Goal: Task Accomplishment & Management: Manage account settings

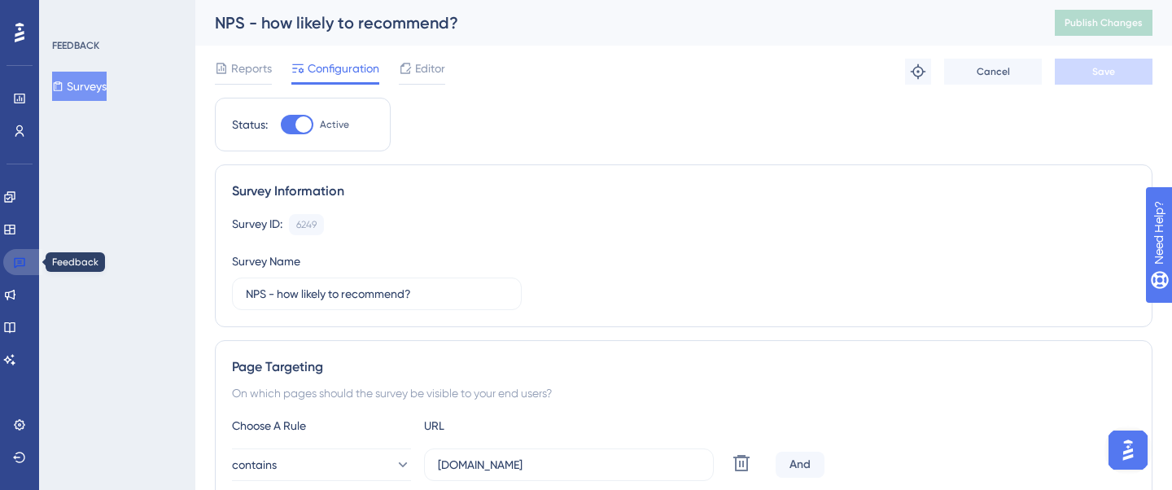
click at [13, 264] on icon at bounding box center [19, 261] width 13 height 13
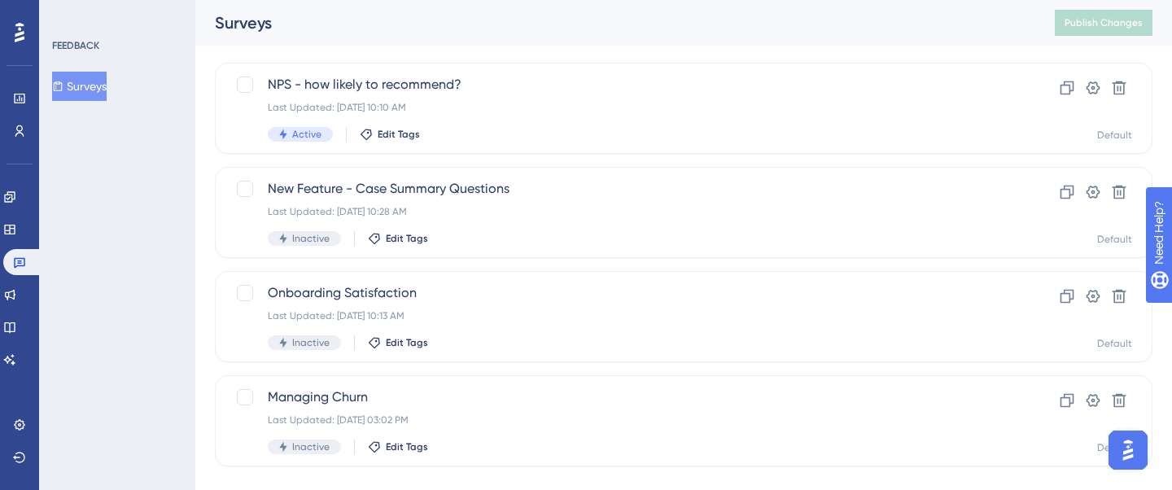
scroll to position [86, 0]
click at [16, 195] on icon at bounding box center [9, 196] width 13 height 13
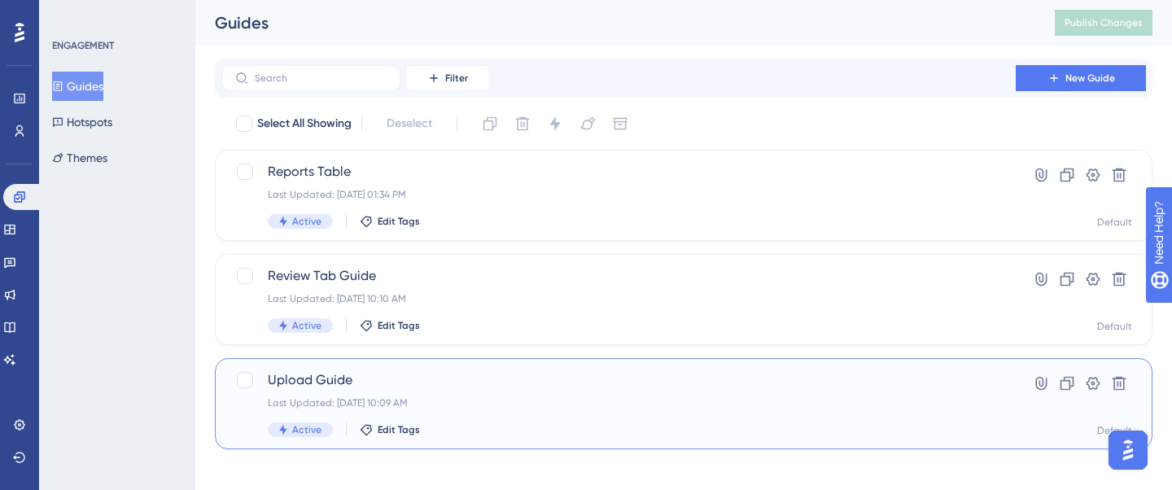
click at [454, 392] on div "Upload Guide Last Updated: [DATE] 10:09 AM Active Edit Tags" at bounding box center [618, 403] width 701 height 67
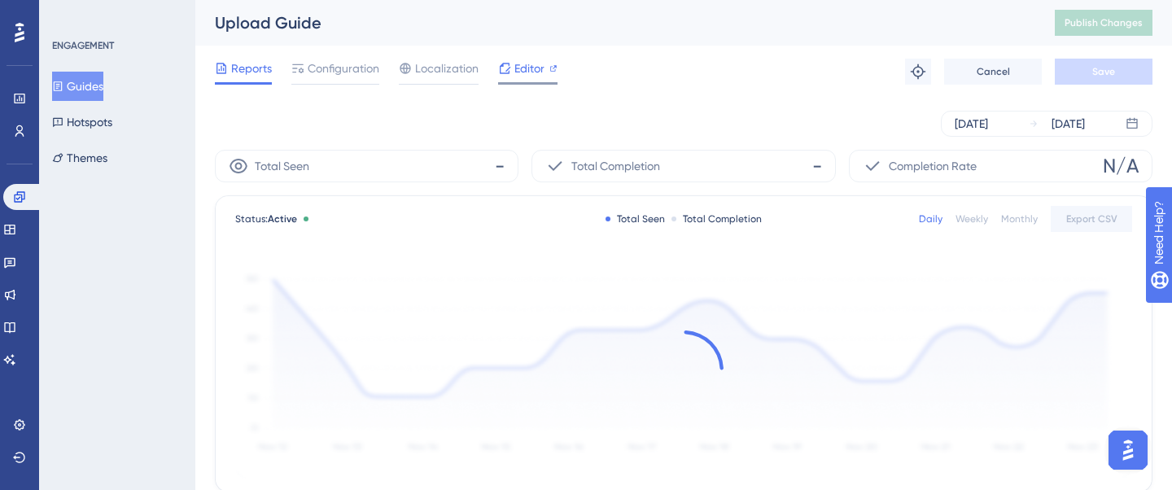
click at [530, 66] on span "Editor" at bounding box center [529, 69] width 30 height 20
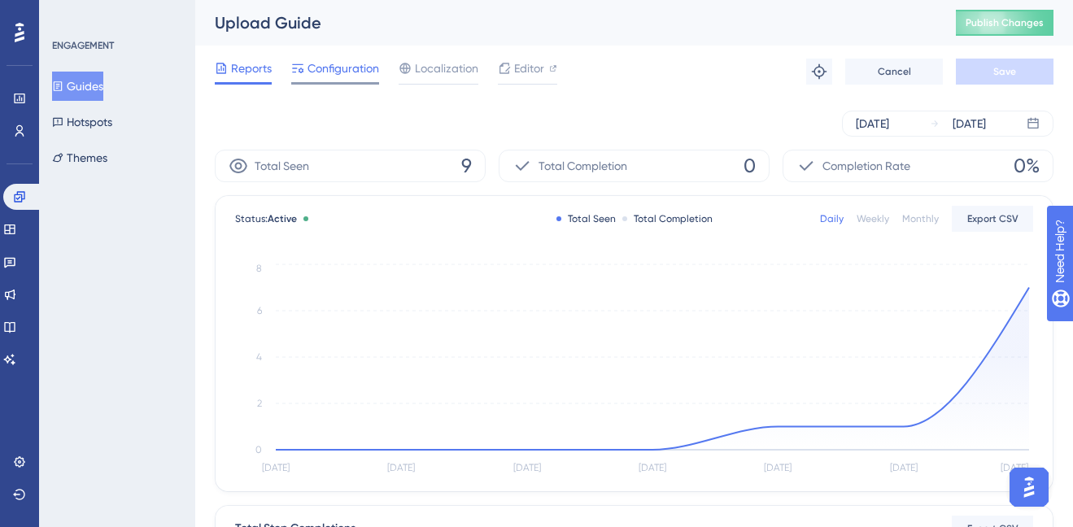
click at [345, 62] on span "Configuration" at bounding box center [344, 69] width 72 height 20
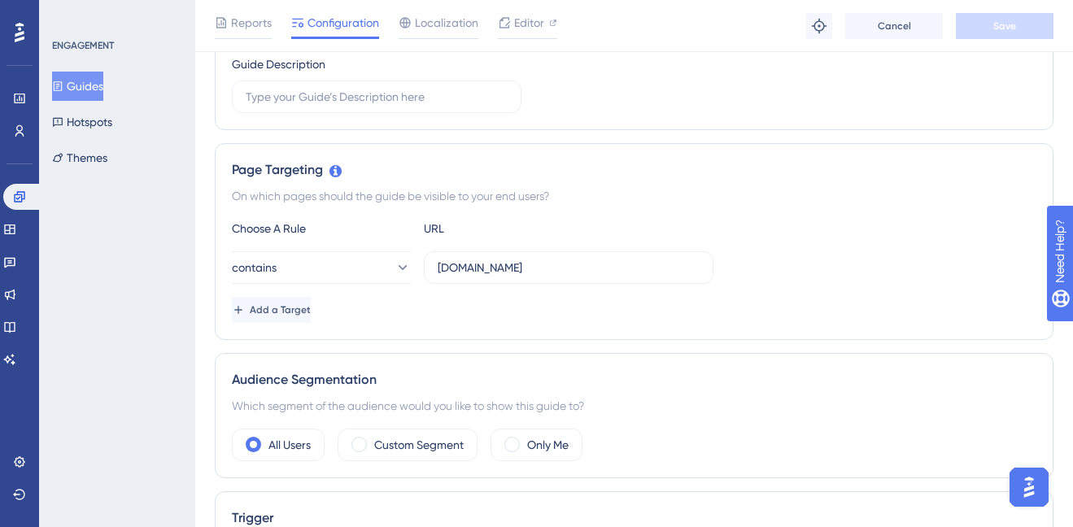
scroll to position [281, 0]
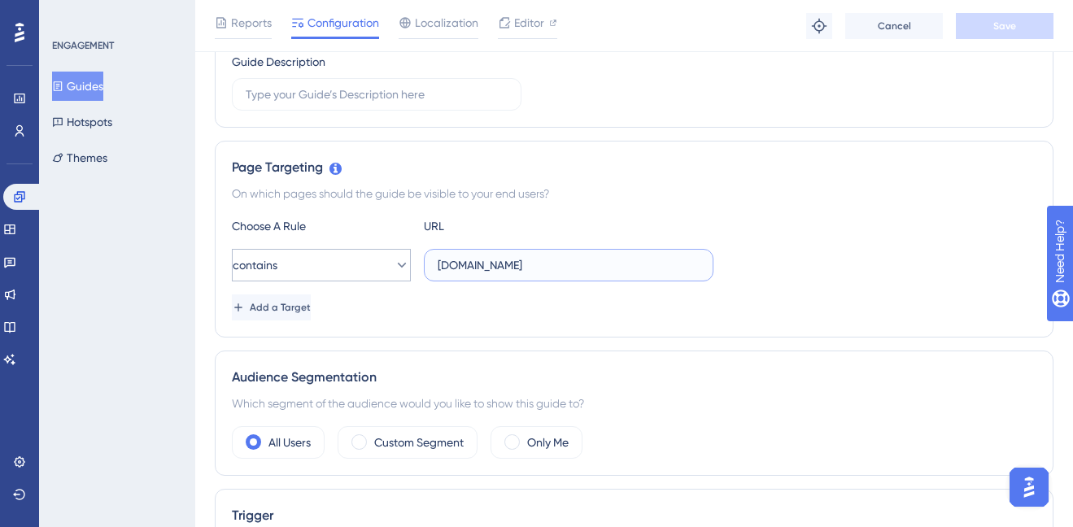
drag, startPoint x: 627, startPoint y: 271, endPoint x: 395, endPoint y: 265, distance: 232.8
click at [395, 265] on div "contains [DOMAIN_NAME]" at bounding box center [473, 265] width 482 height 33
type input "[DOMAIN_NAME]"
click at [1038, 31] on button "Save" at bounding box center [1005, 26] width 98 height 26
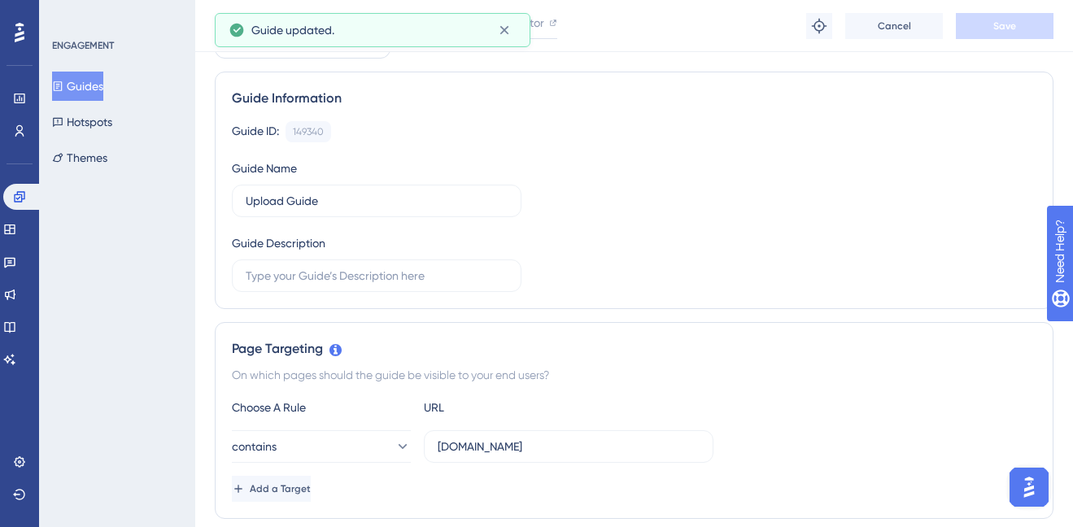
scroll to position [0, 0]
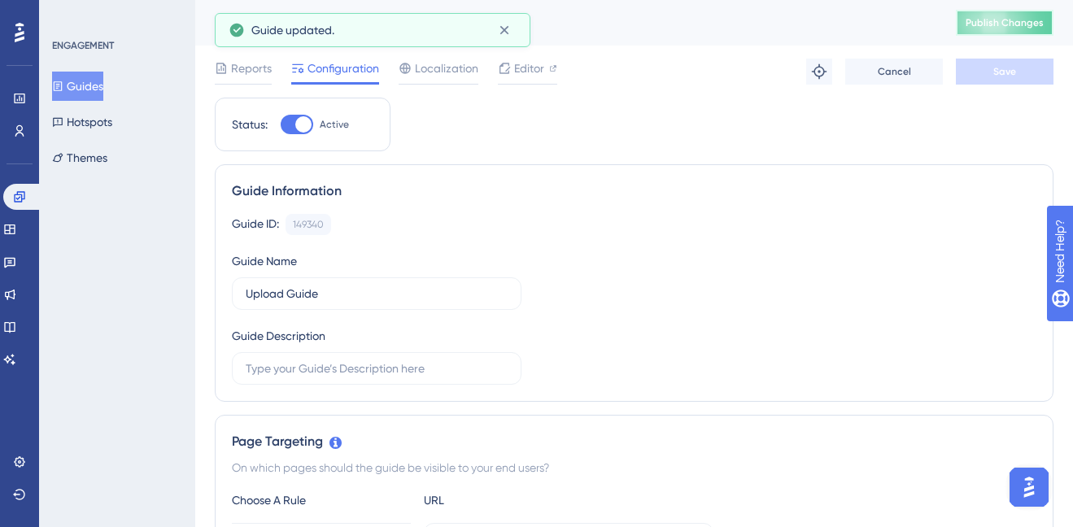
click at [985, 24] on span "Publish Changes" at bounding box center [1005, 22] width 78 height 13
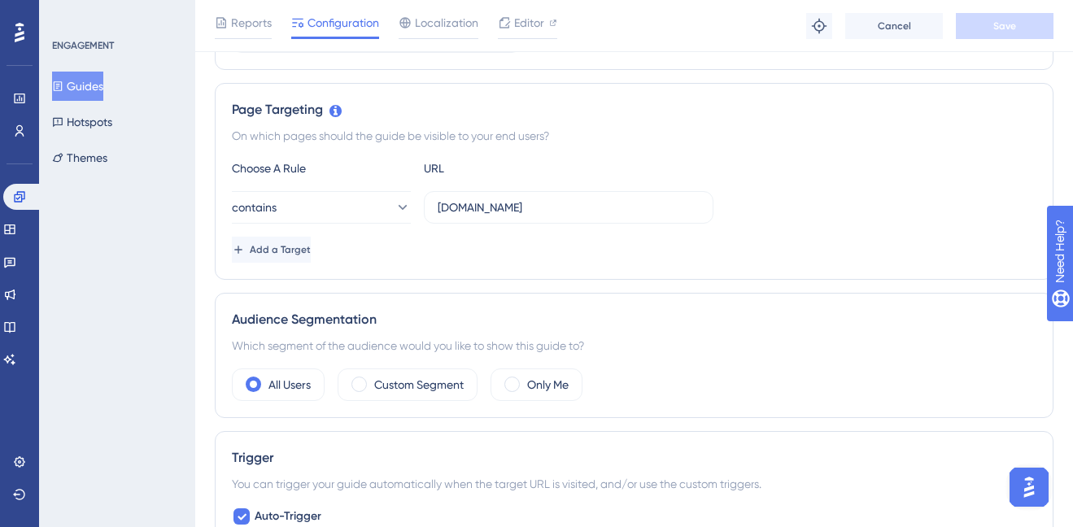
scroll to position [334, 0]
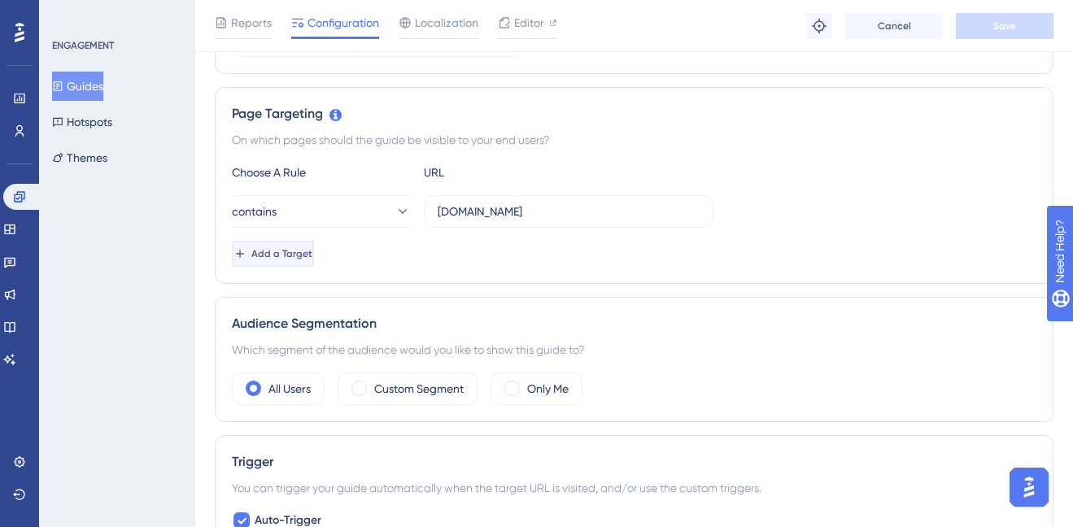
click at [312, 258] on span "Add a Target" at bounding box center [281, 253] width 61 height 13
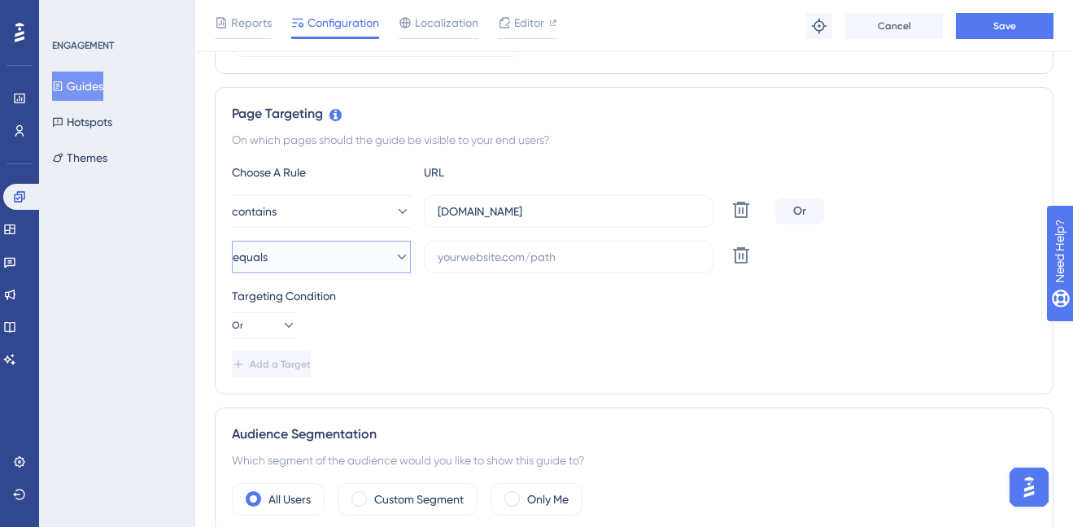
click at [352, 269] on button "equals" at bounding box center [321, 257] width 179 height 33
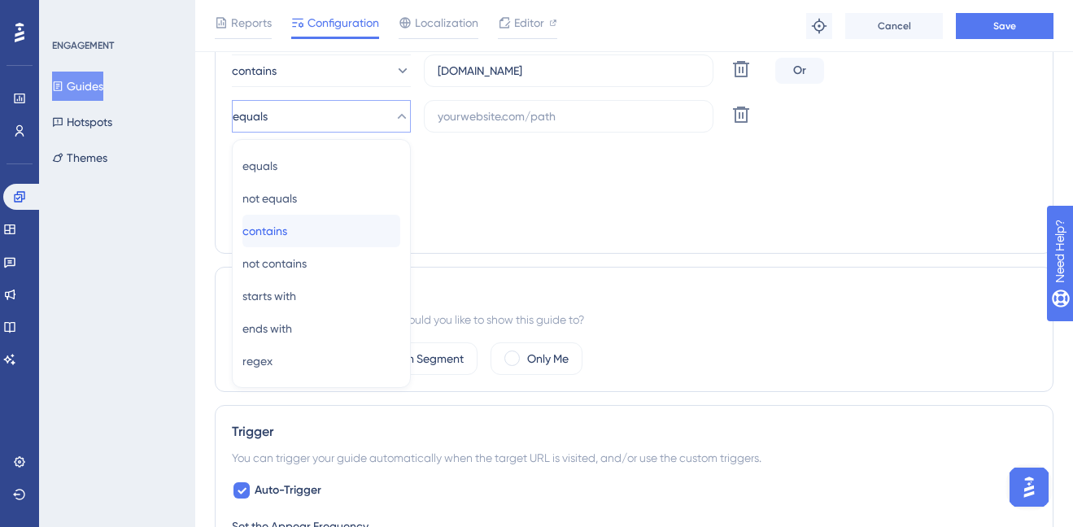
click at [316, 229] on div "contains contains" at bounding box center [321, 231] width 158 height 33
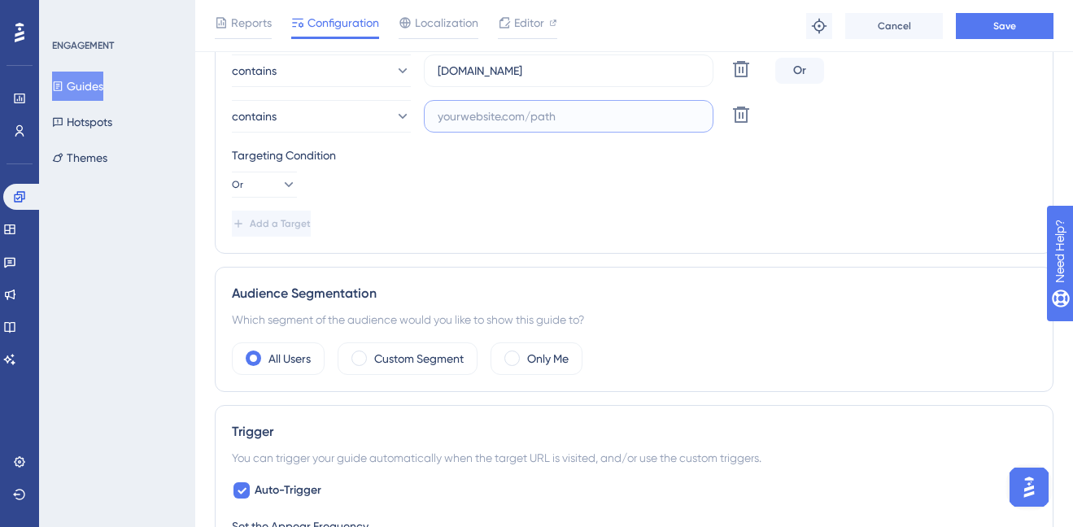
click at [548, 111] on input "text" at bounding box center [569, 116] width 262 height 18
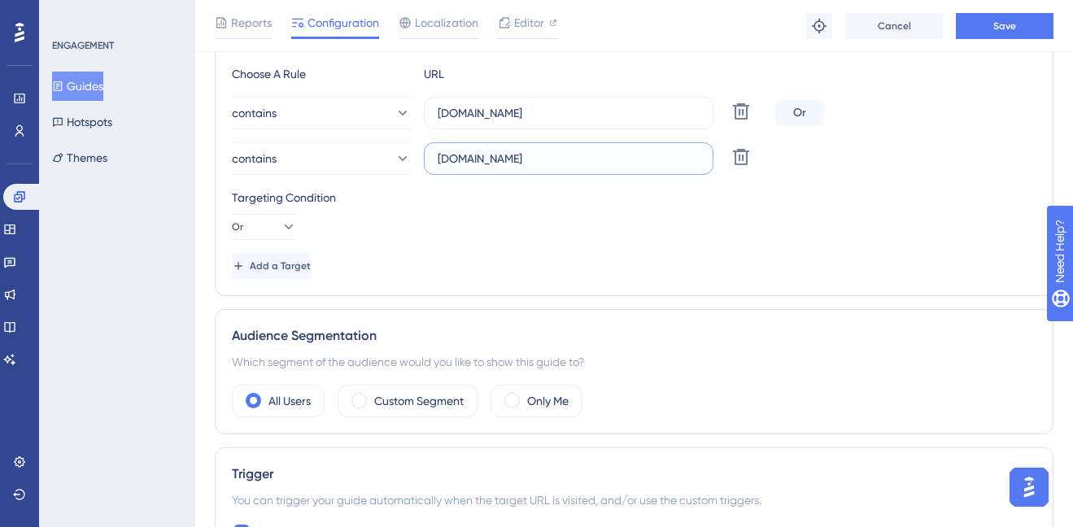
scroll to position [432, 0]
type input "[DOMAIN_NAME]"
click at [1029, 18] on button "Save" at bounding box center [1005, 26] width 98 height 26
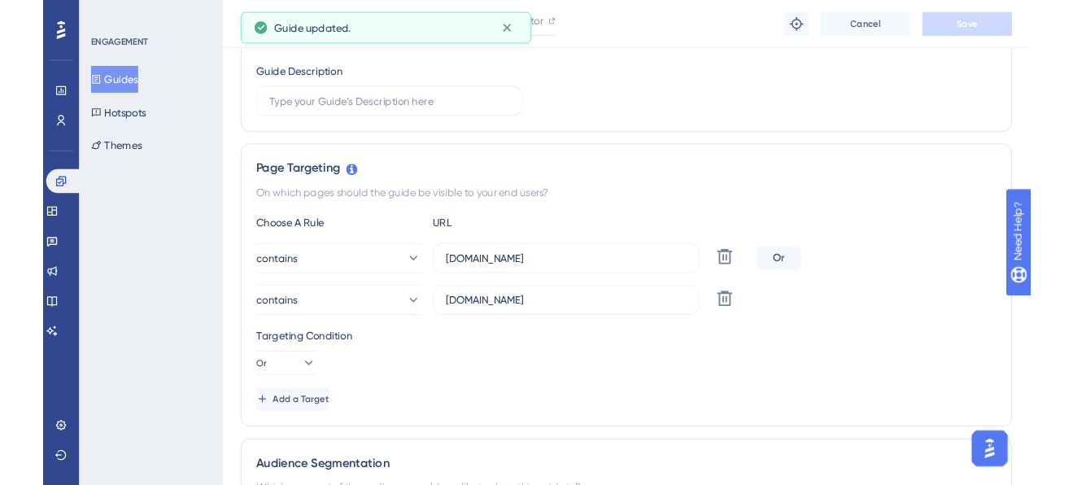
scroll to position [0, 0]
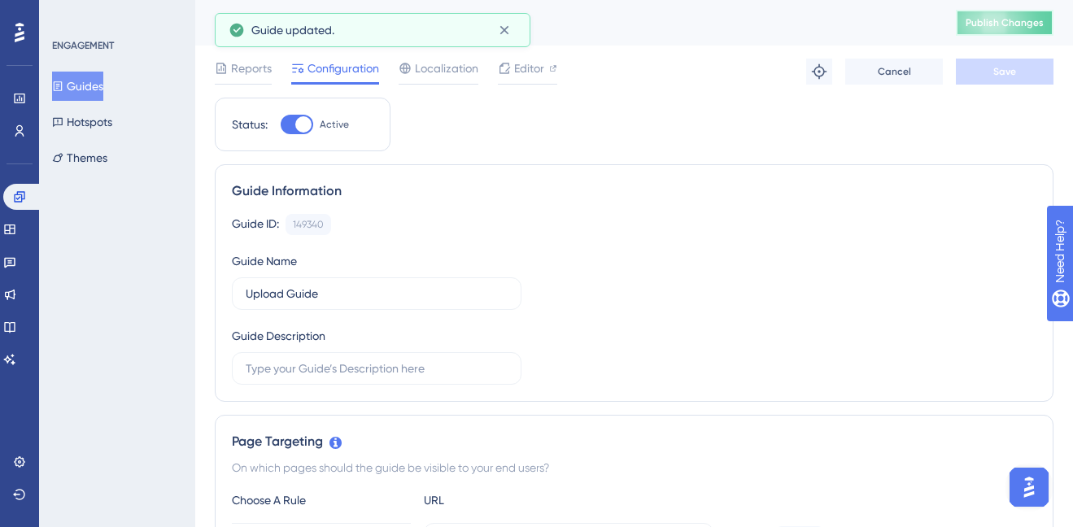
click at [1037, 28] on span "Publish Changes" at bounding box center [1005, 22] width 78 height 13
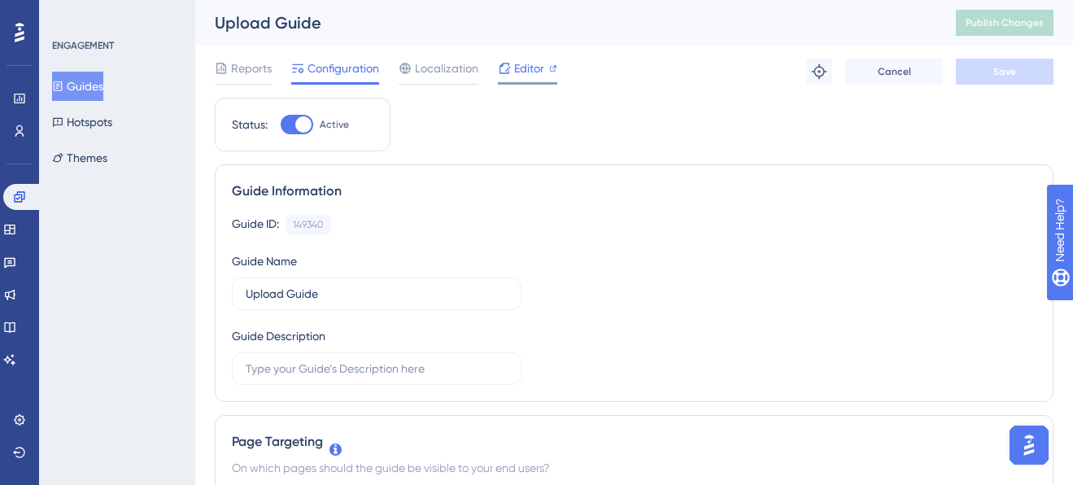
click at [518, 64] on span "Editor" at bounding box center [529, 69] width 30 height 20
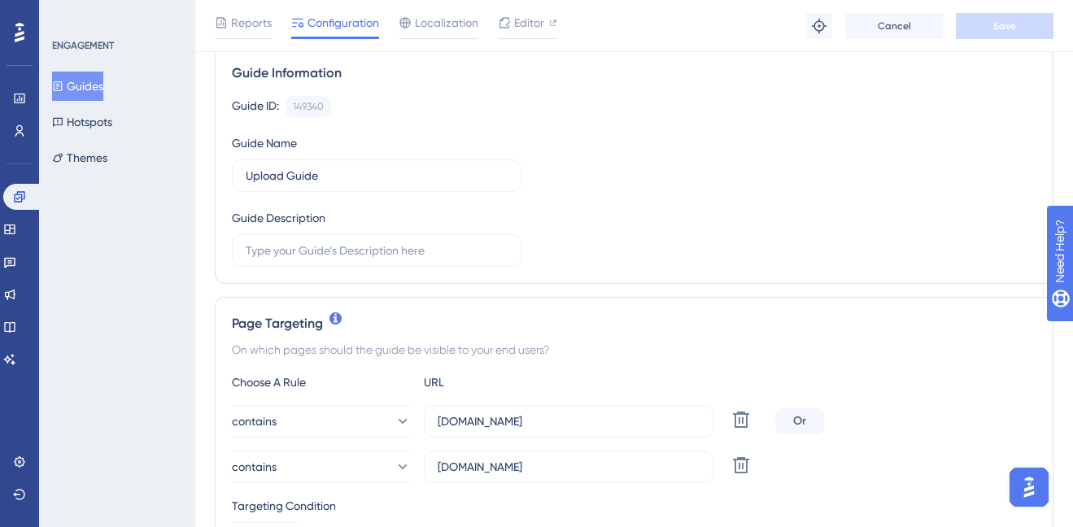
scroll to position [92, 0]
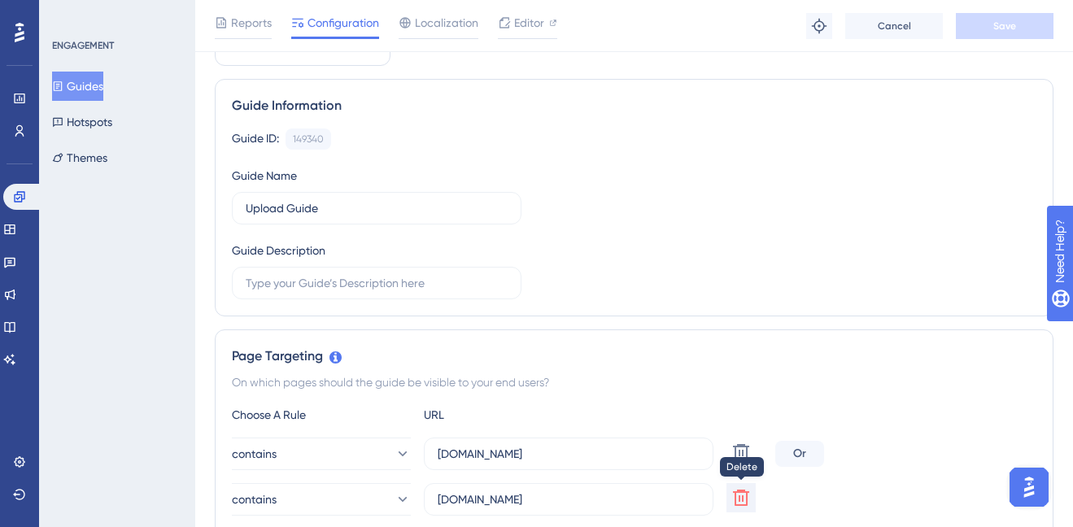
click at [748, 498] on icon at bounding box center [742, 498] width 20 height 20
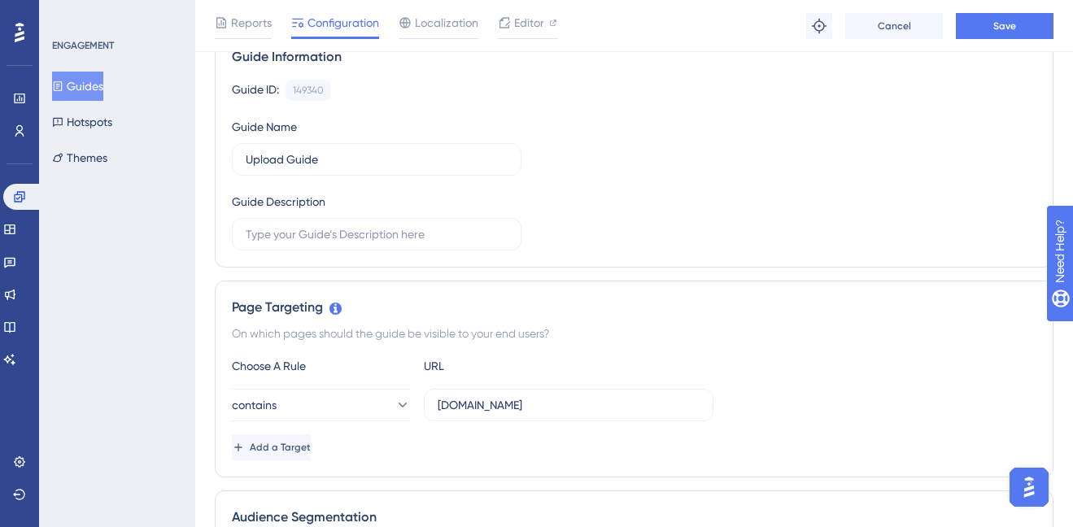
scroll to position [153, 0]
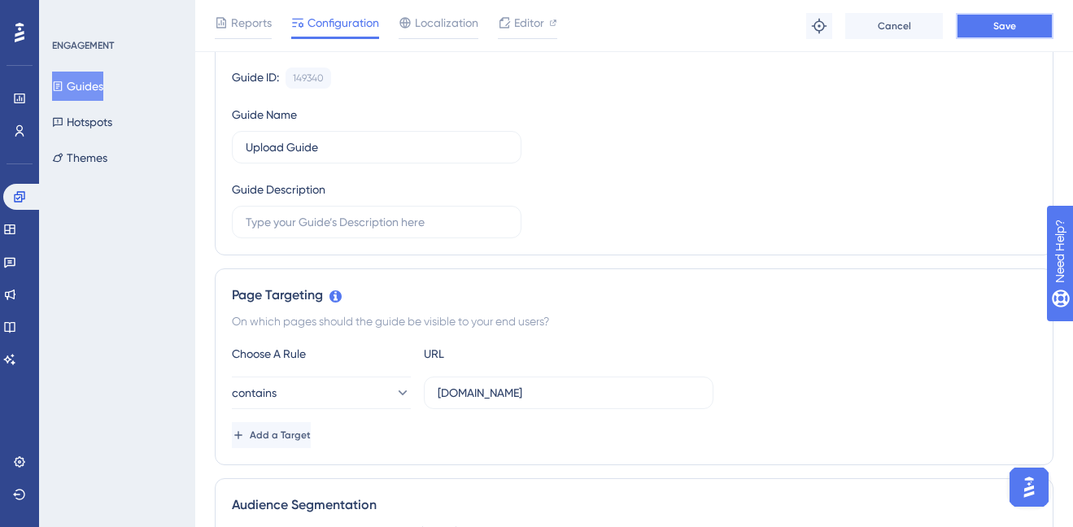
click at [981, 20] on button "Save" at bounding box center [1005, 26] width 98 height 26
click at [97, 86] on button "Guides" at bounding box center [77, 86] width 51 height 29
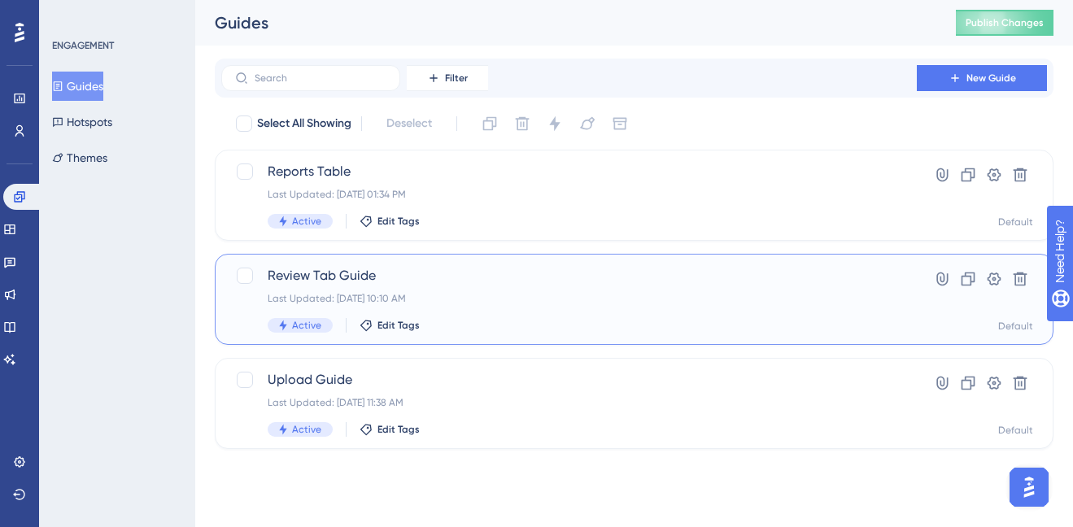
click at [461, 287] on div "Review Tab Guide Last Updated: [DATE] 10:10 AM Active Edit Tags" at bounding box center [569, 299] width 603 height 67
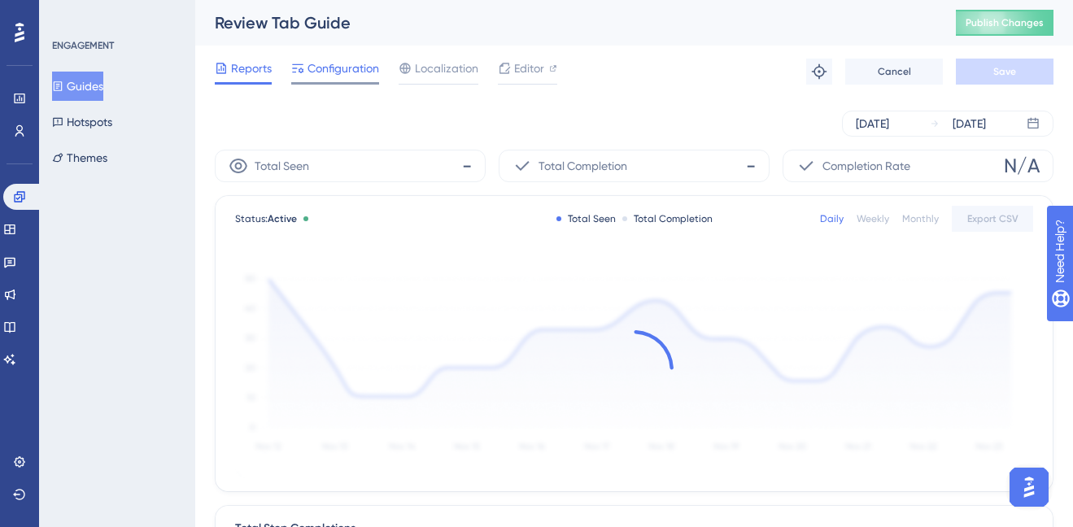
click at [322, 59] on span "Configuration" at bounding box center [344, 69] width 72 height 20
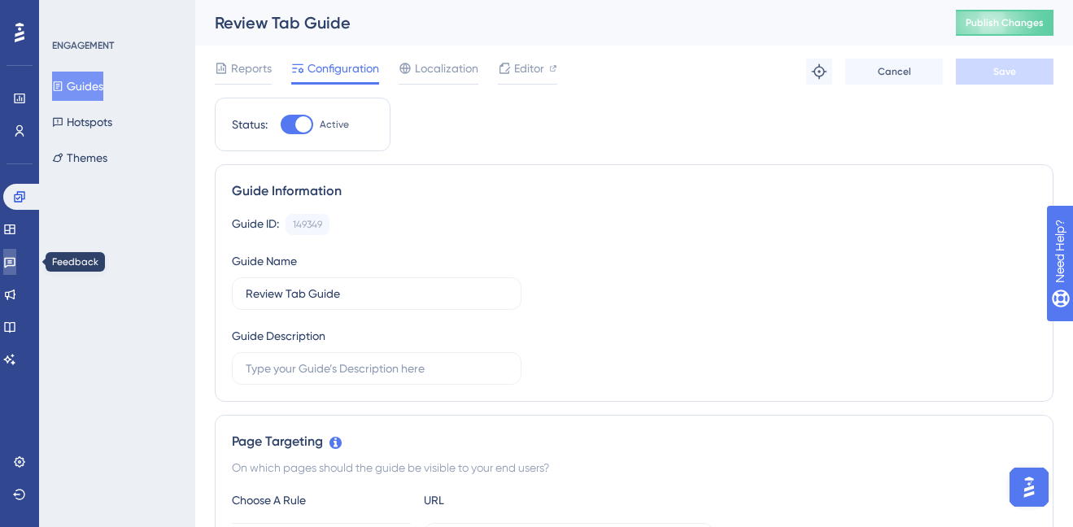
click at [15, 258] on icon at bounding box center [9, 263] width 11 height 11
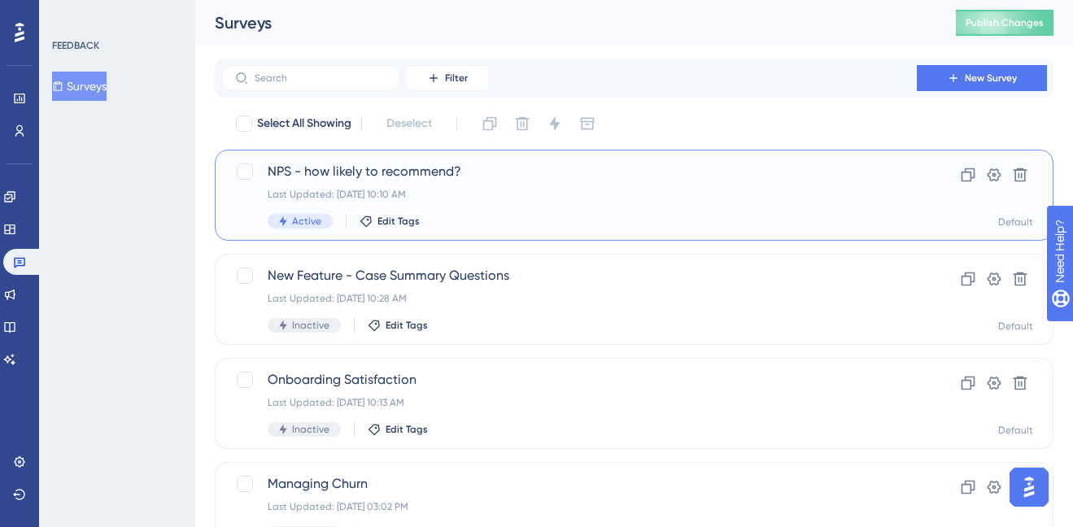
click at [525, 201] on div "NPS - how likely to recommend? Last Updated: [DATE] 10:10 AM Active Edit Tags" at bounding box center [569, 195] width 603 height 67
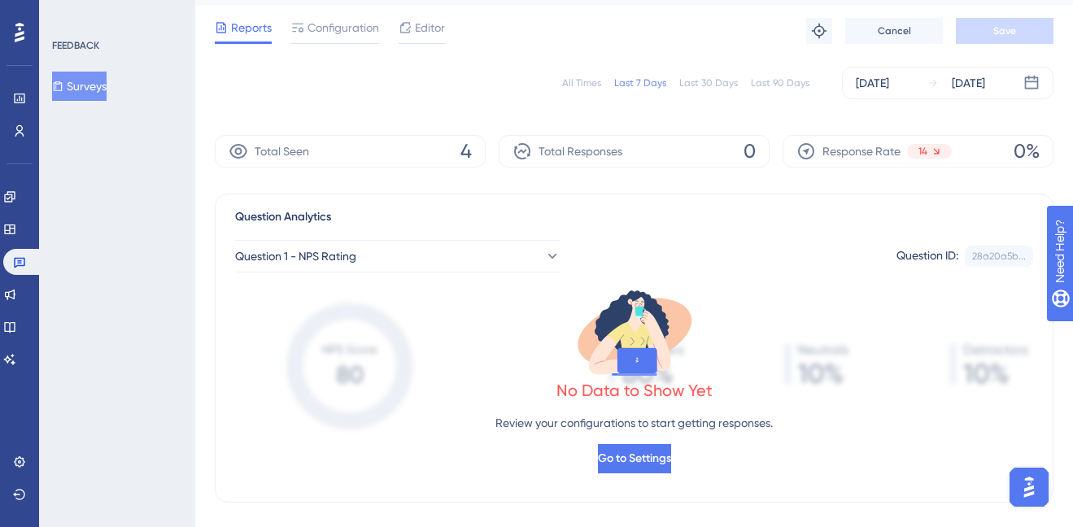
scroll to position [42, 0]
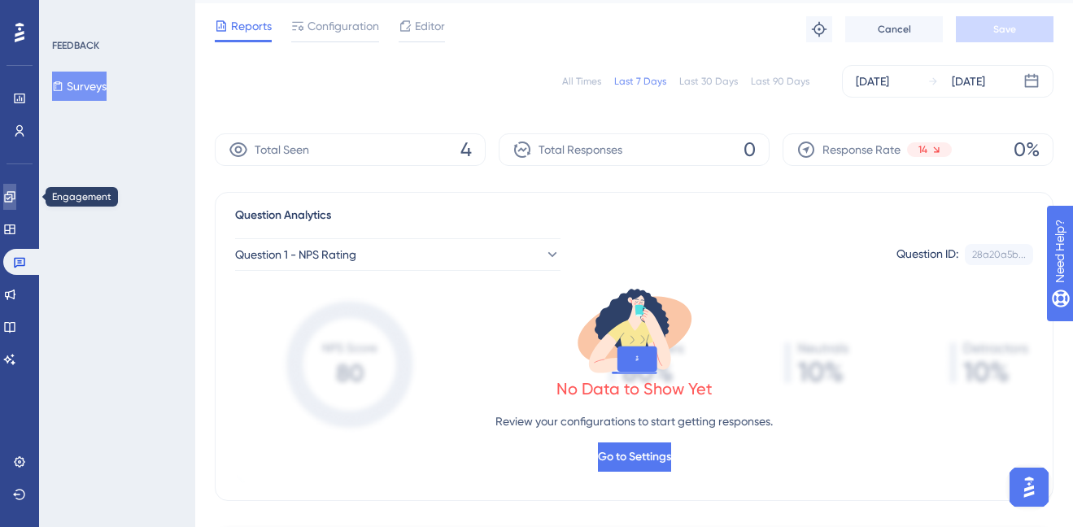
click at [16, 198] on link at bounding box center [9, 197] width 13 height 26
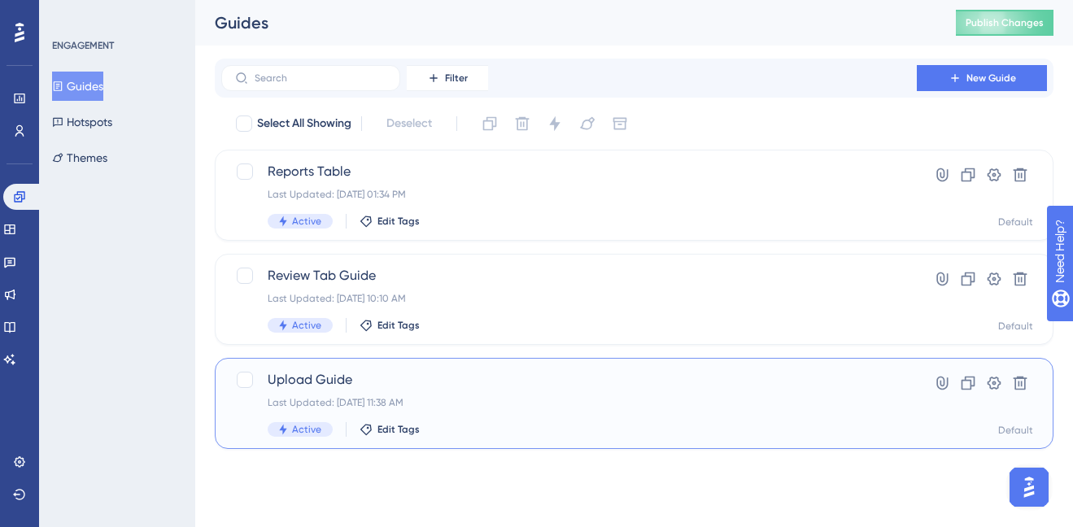
click at [441, 388] on span "Upload Guide" at bounding box center [569, 380] width 603 height 20
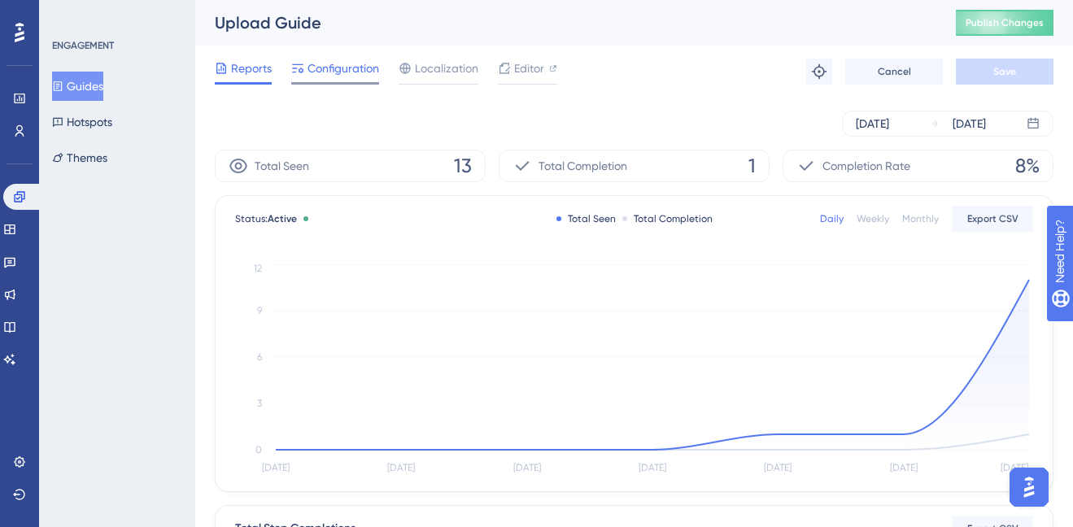
click at [334, 63] on span "Configuration" at bounding box center [344, 69] width 72 height 20
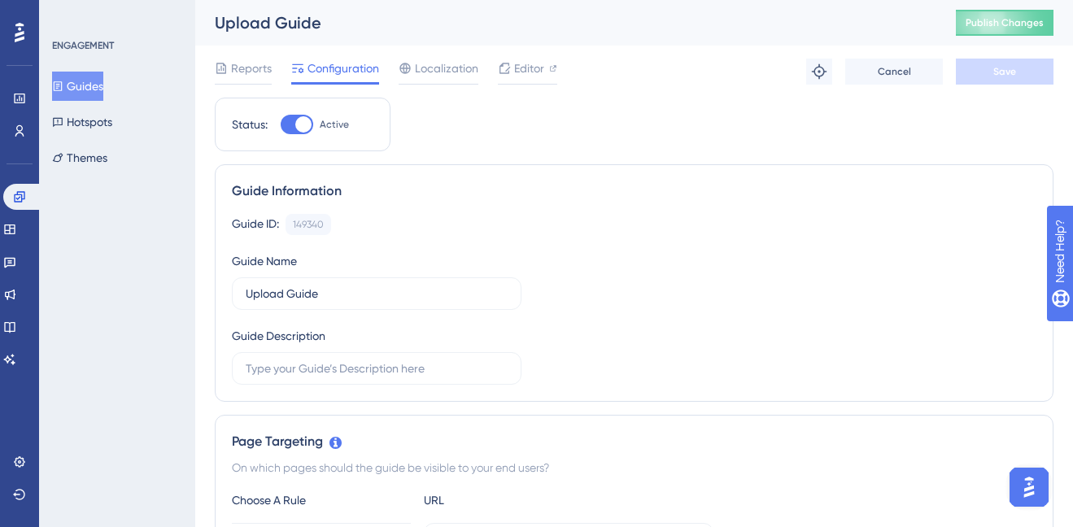
click at [302, 126] on div at bounding box center [303, 124] width 16 height 16
click at [281, 125] on input "Active" at bounding box center [280, 124] width 1 height 1
checkbox input "false"
click at [989, 60] on button "Save" at bounding box center [1005, 72] width 98 height 26
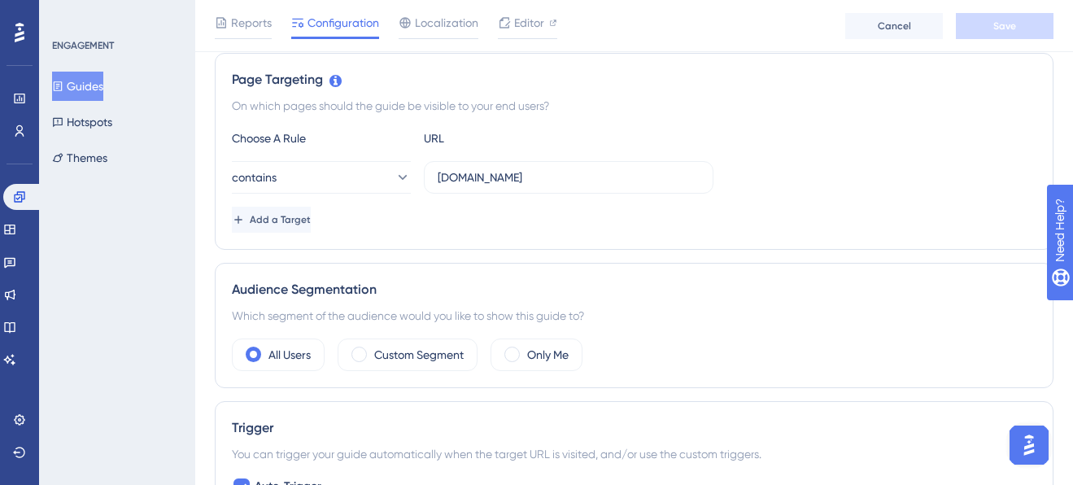
scroll to position [371, 0]
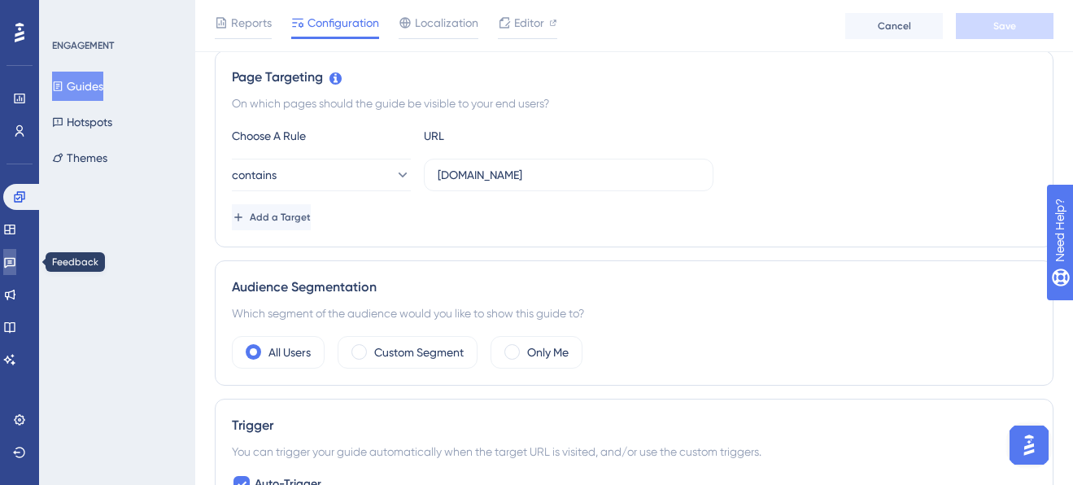
click at [15, 260] on icon at bounding box center [9, 263] width 11 height 11
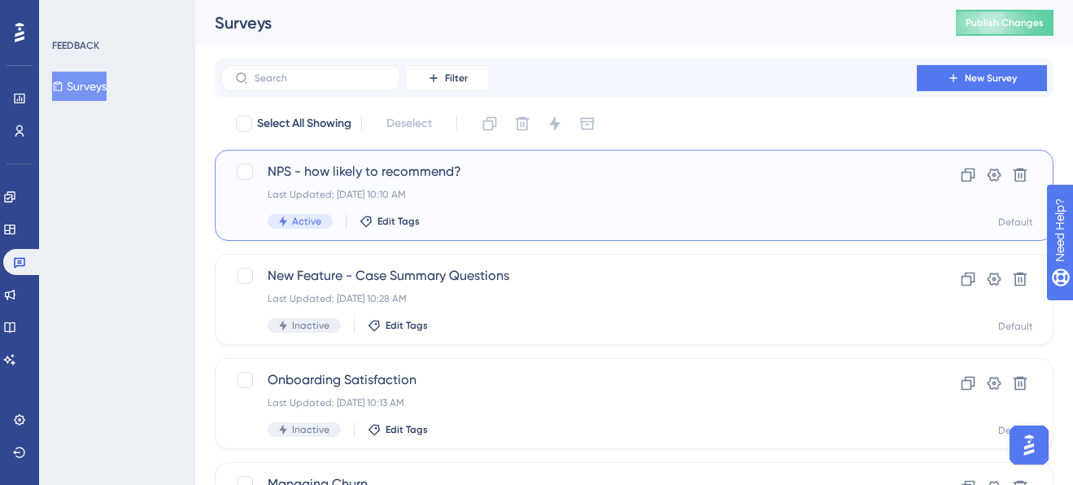
click at [413, 160] on div "NPS - how likely to recommend? Last Updated: [DATE] 10:10 AM Active Edit Tags C…" at bounding box center [634, 195] width 839 height 91
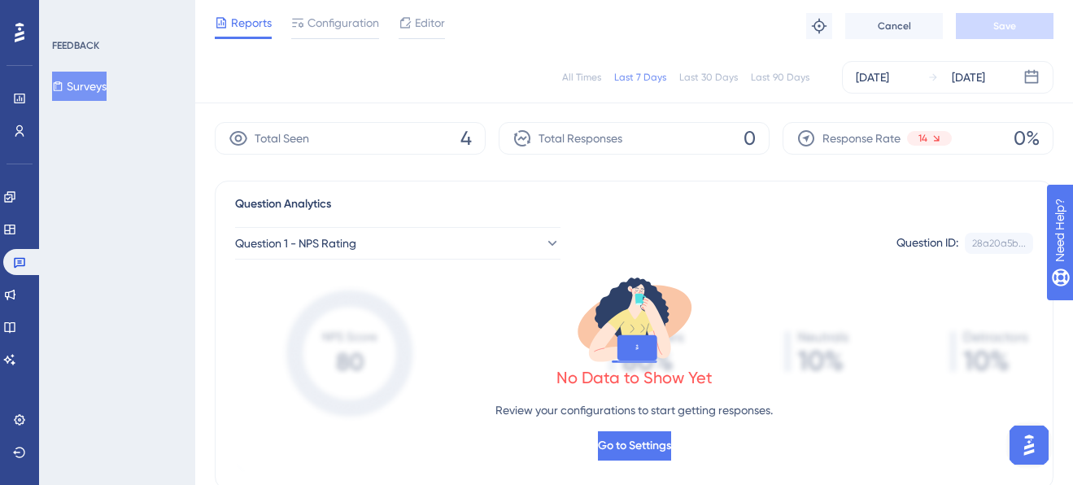
scroll to position [36, 0]
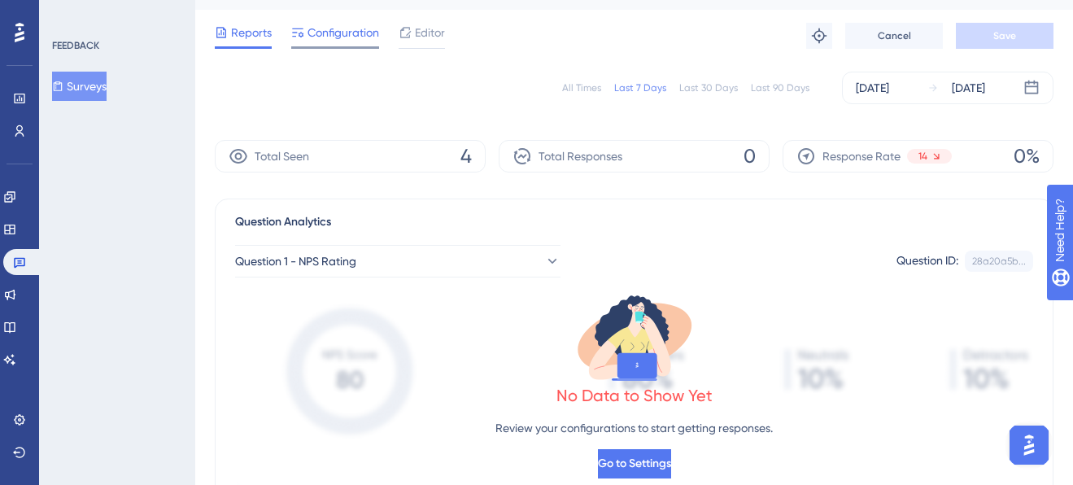
click at [337, 33] on span "Configuration" at bounding box center [344, 33] width 72 height 20
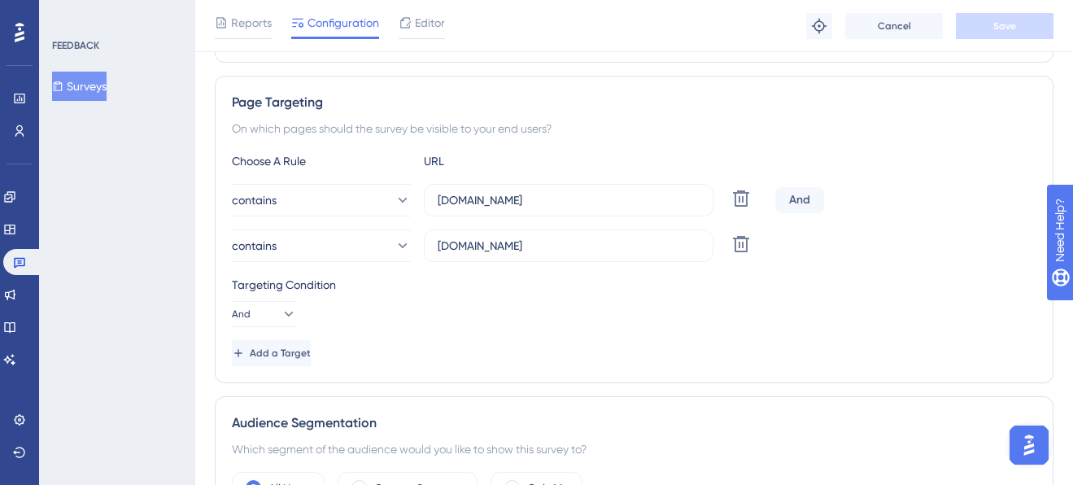
scroll to position [286, 0]
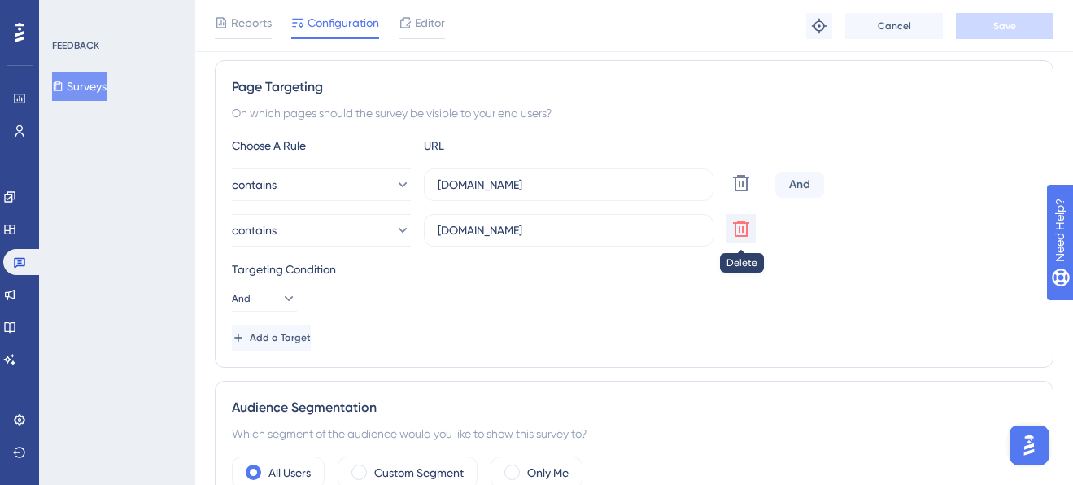
click at [745, 229] on icon at bounding box center [742, 229] width 20 height 20
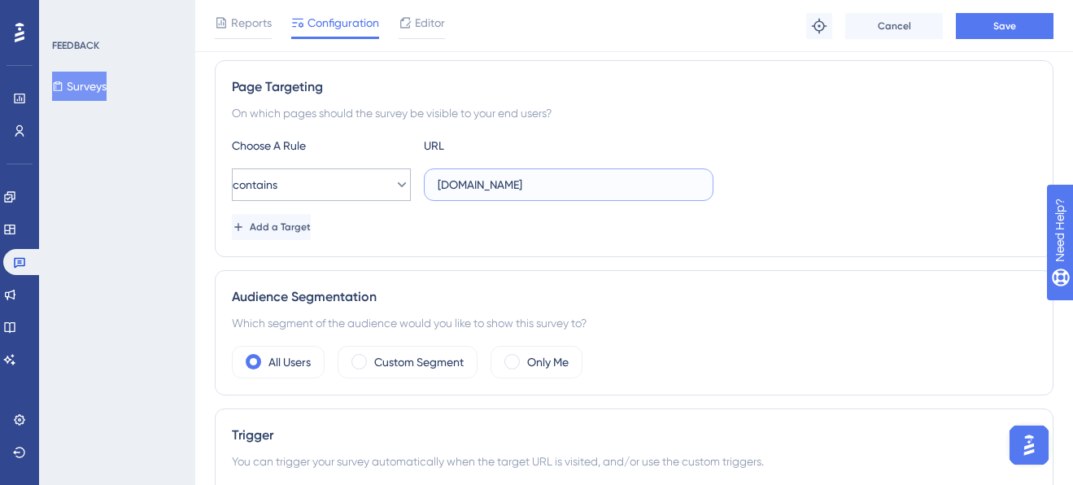
drag, startPoint x: 587, startPoint y: 192, endPoint x: 399, endPoint y: 188, distance: 188.8
click at [399, 188] on div "contains [DOMAIN_NAME]" at bounding box center [473, 184] width 482 height 33
type input "[DOMAIN_NAME]"
click at [1024, 25] on button "Save" at bounding box center [1005, 26] width 98 height 26
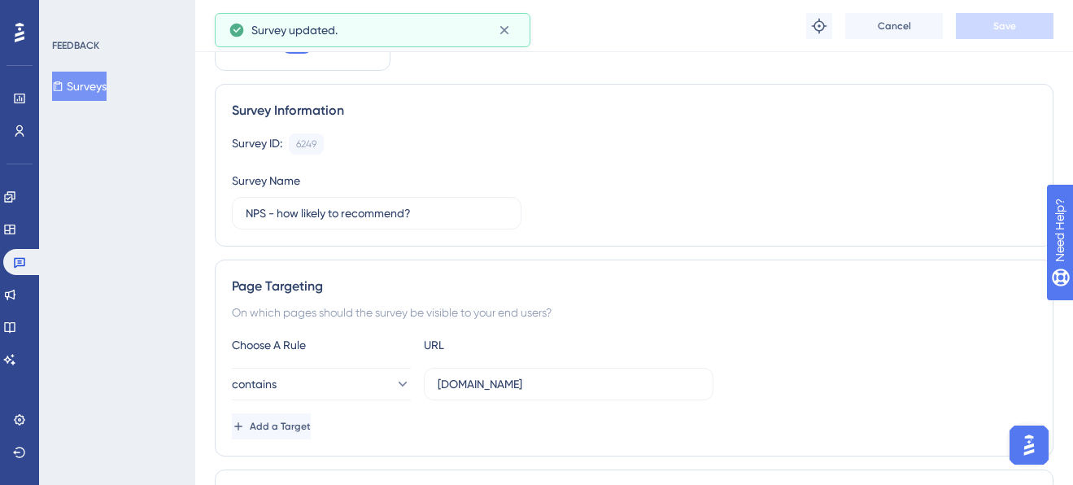
scroll to position [0, 0]
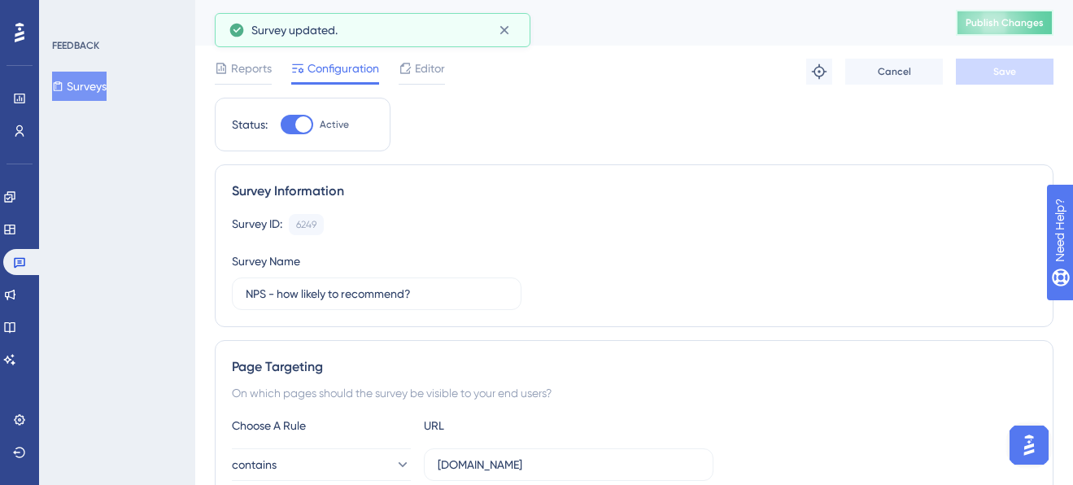
click at [1039, 27] on span "Publish Changes" at bounding box center [1005, 22] width 78 height 13
click at [16, 201] on icon at bounding box center [9, 196] width 13 height 13
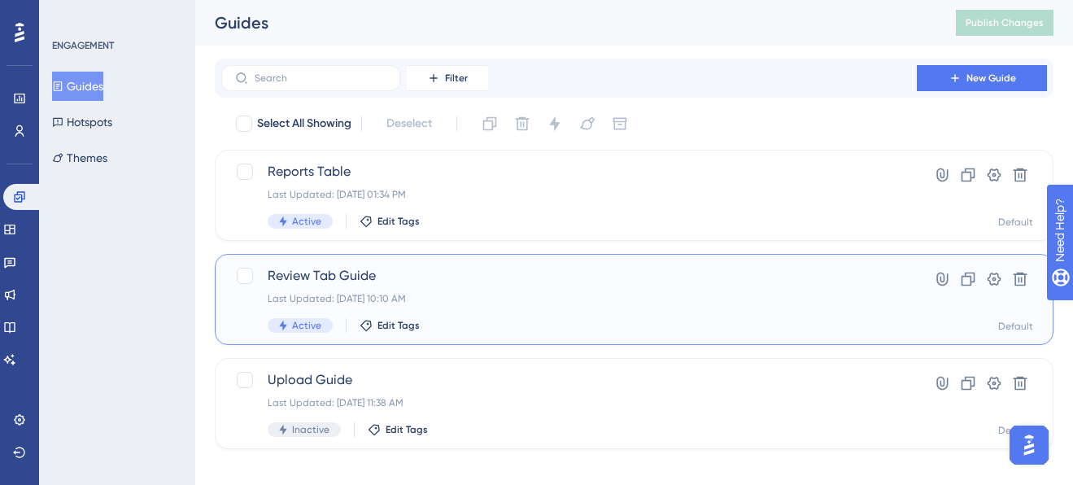
click at [459, 266] on span "Review Tab Guide" at bounding box center [569, 276] width 603 height 20
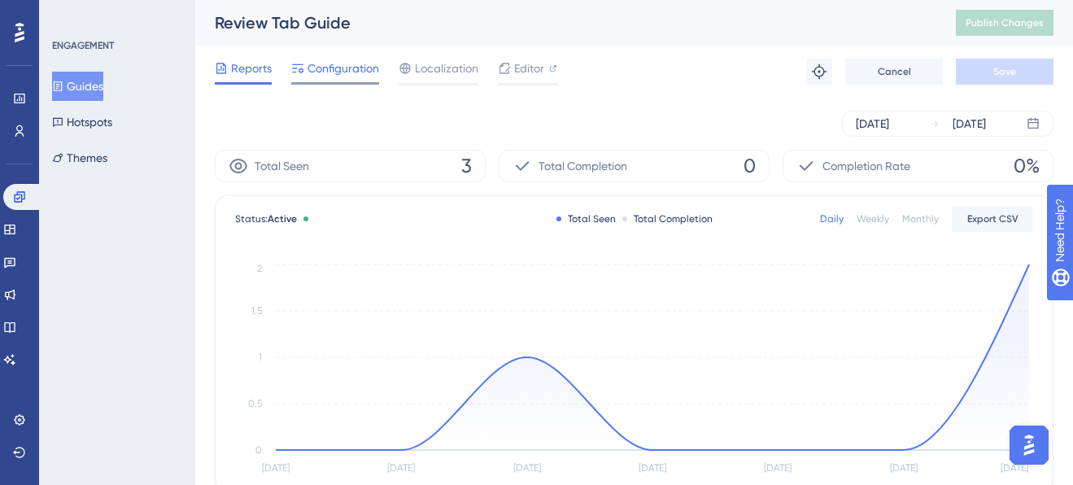
click at [341, 65] on span "Configuration" at bounding box center [344, 69] width 72 height 20
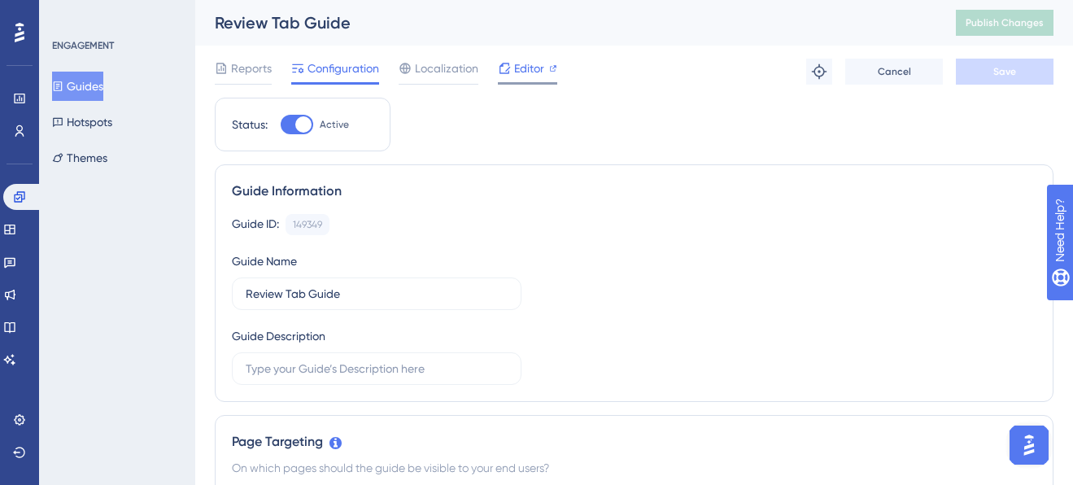
click at [523, 79] on div "Editor" at bounding box center [527, 72] width 59 height 26
click at [16, 266] on icon at bounding box center [9, 261] width 13 height 13
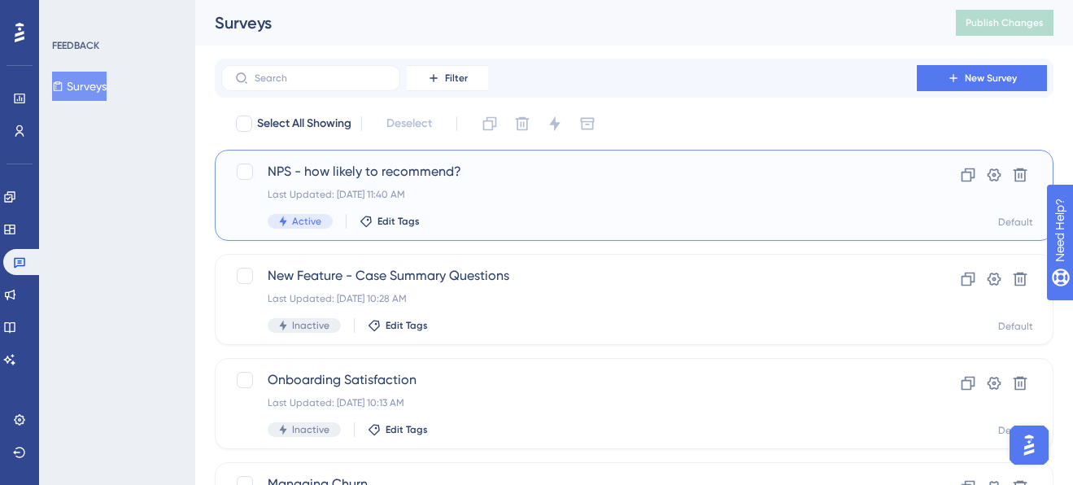
click at [498, 203] on div "NPS - how likely to recommend? Last Updated: [DATE] 11:40 AM Active Edit Tags" at bounding box center [569, 195] width 603 height 67
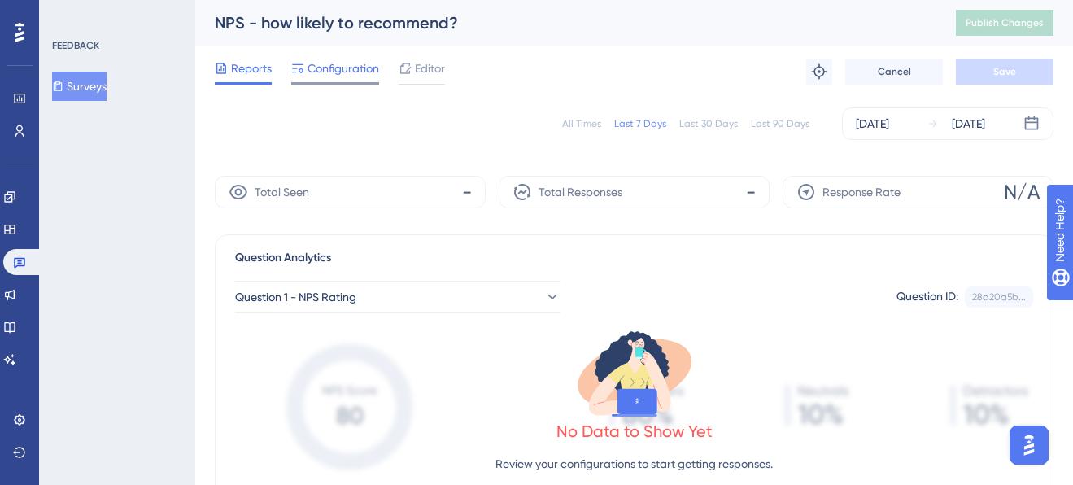
click at [354, 69] on span "Configuration" at bounding box center [344, 69] width 72 height 20
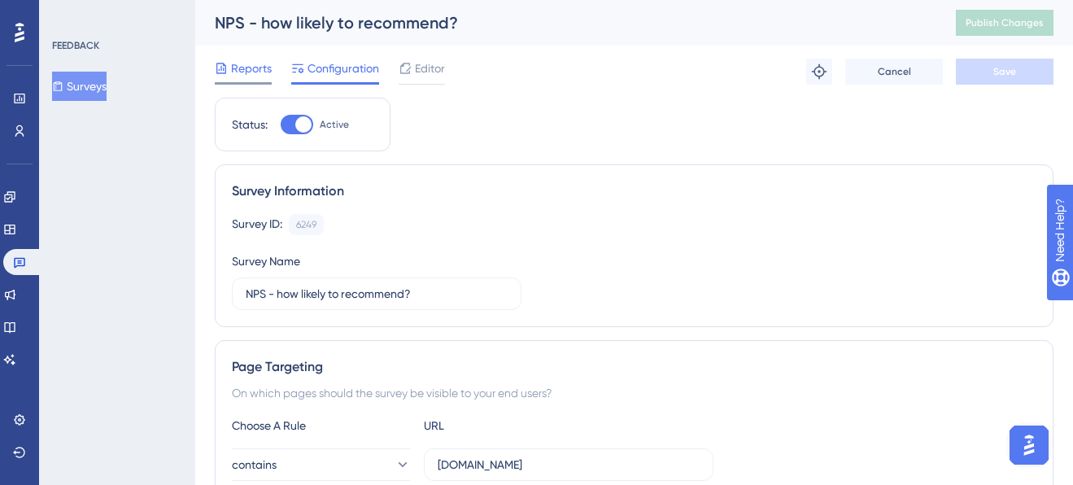
click at [248, 63] on span "Reports" at bounding box center [251, 69] width 41 height 20
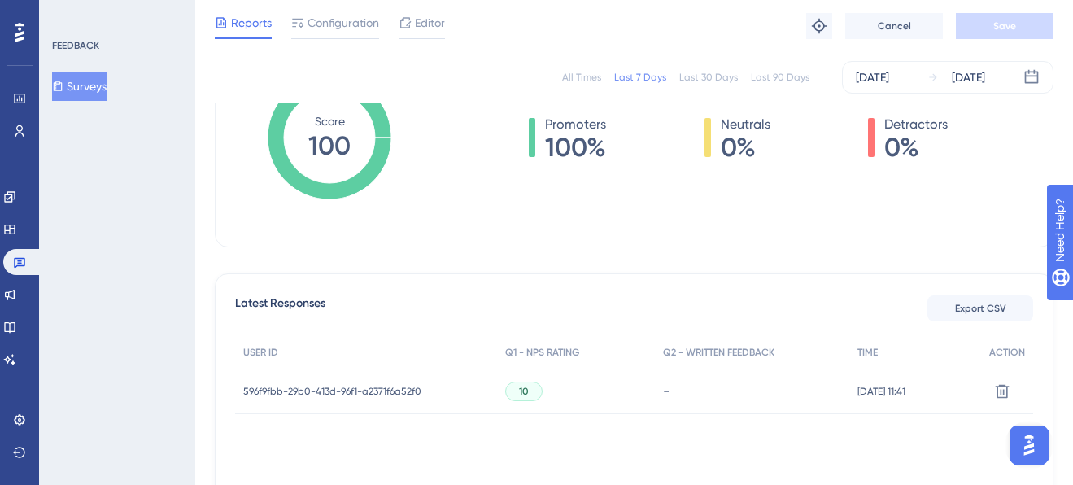
scroll to position [289, 0]
click at [519, 392] on span "10" at bounding box center [524, 392] width 10 height 13
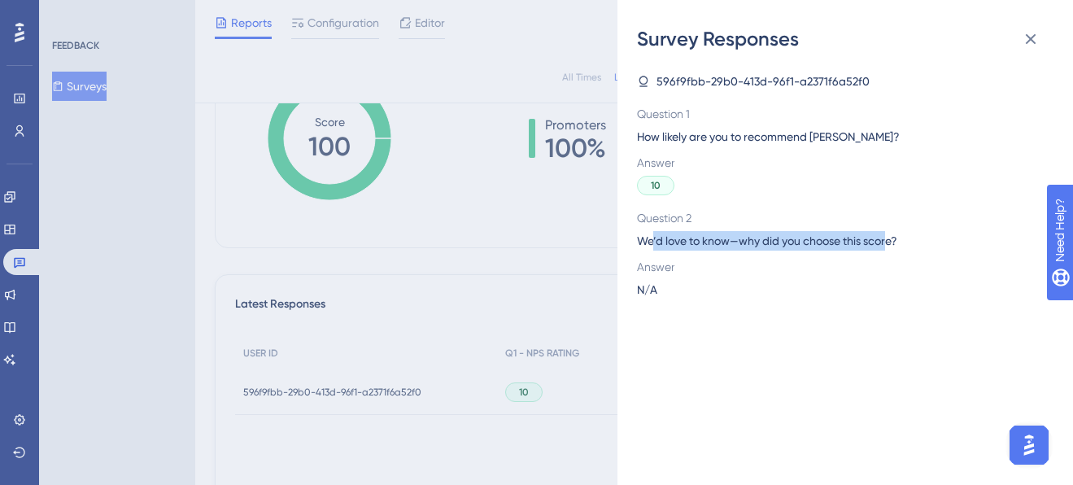
drag, startPoint x: 652, startPoint y: 239, endPoint x: 889, endPoint y: 245, distance: 236.9
click at [889, 245] on span "We’d love to know—why did you choose this score?" at bounding box center [839, 241] width 404 height 20
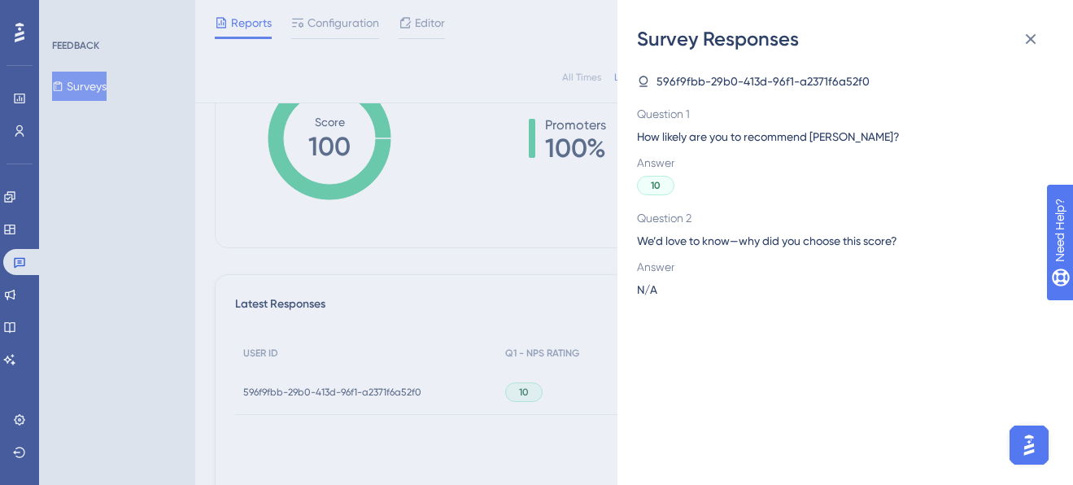
click at [688, 333] on div "596f9fbb-29b0-413d-96f1-a2371f6a52f0 Question 1 How likely are you to recommend…" at bounding box center [852, 268] width 430 height 433
click at [697, 76] on span "596f9fbb-29b0-413d-96f1-a2371f6a52f0" at bounding box center [763, 82] width 213 height 20
click at [829, 84] on span "596f9fbb-29b0-413d-96f1-a2371f6a52f0" at bounding box center [763, 82] width 213 height 20
click at [1040, 33] on icon at bounding box center [1031, 39] width 20 height 20
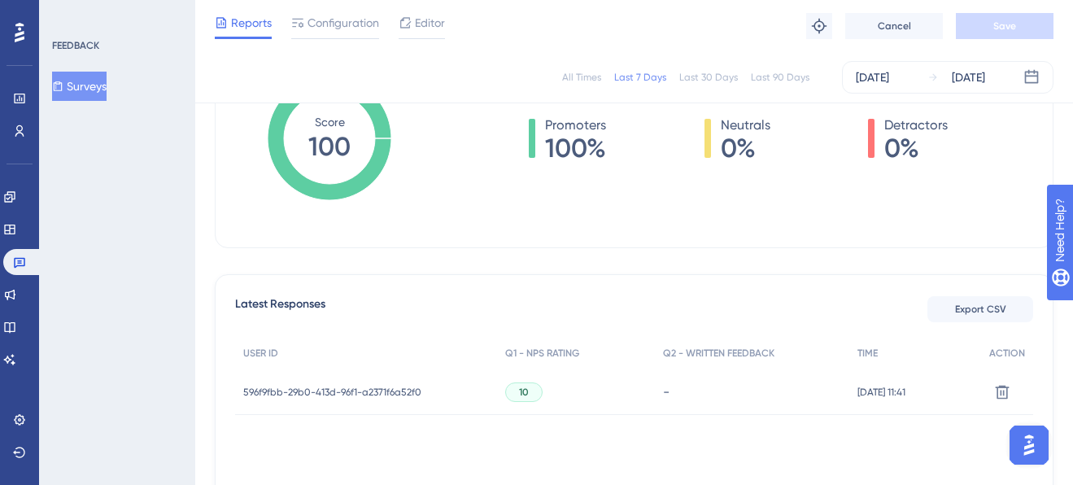
click at [370, 389] on span "596f9fbb-29b0-413d-96f1-a2371f6a52f0" at bounding box center [332, 392] width 178 height 13
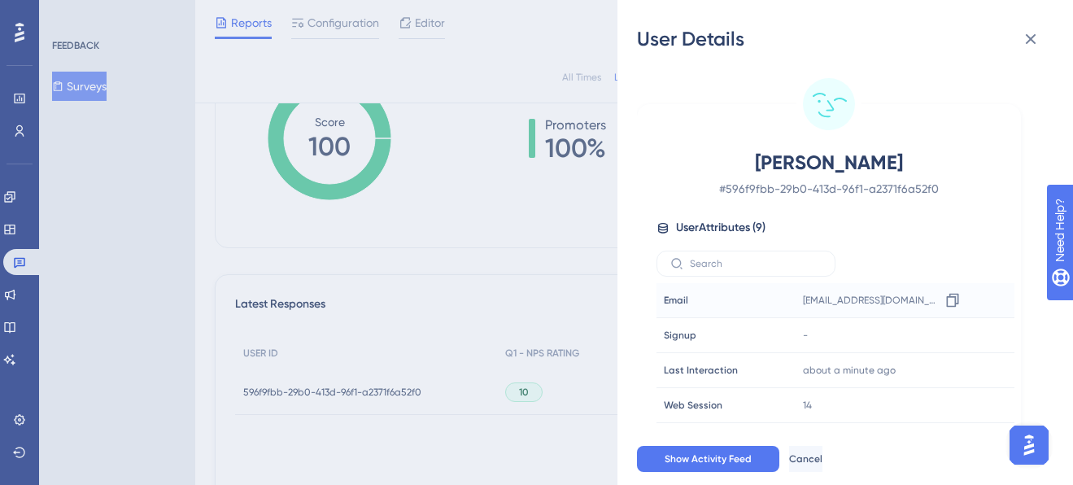
click at [891, 289] on div "[EMAIL_ADDRESS][DOMAIN_NAME] Copy [EMAIL_ADDRESS][DOMAIN_NAME]" at bounding box center [885, 300] width 176 height 33
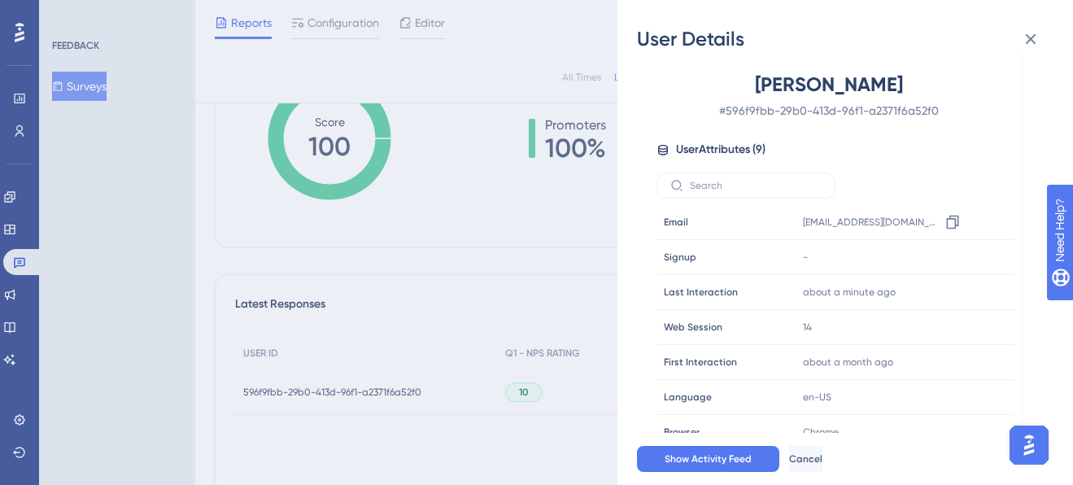
scroll to position [103, 0]
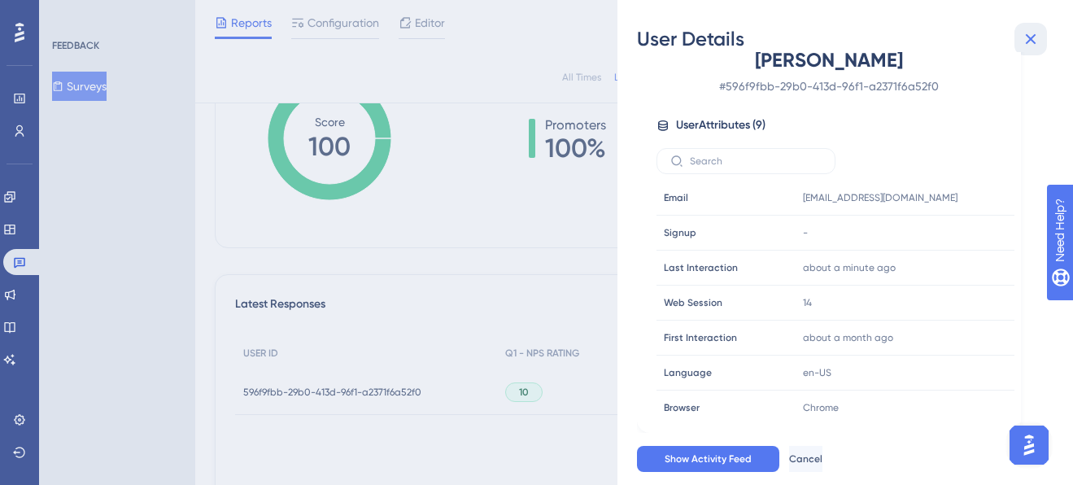
click at [1031, 50] on button at bounding box center [1031, 39] width 33 height 33
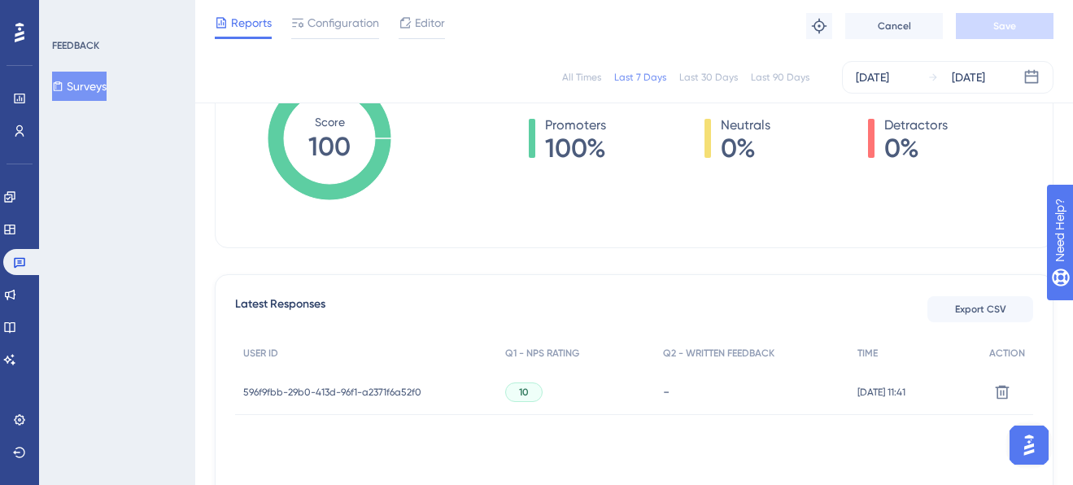
click at [525, 398] on div "10" at bounding box center [523, 392] width 37 height 20
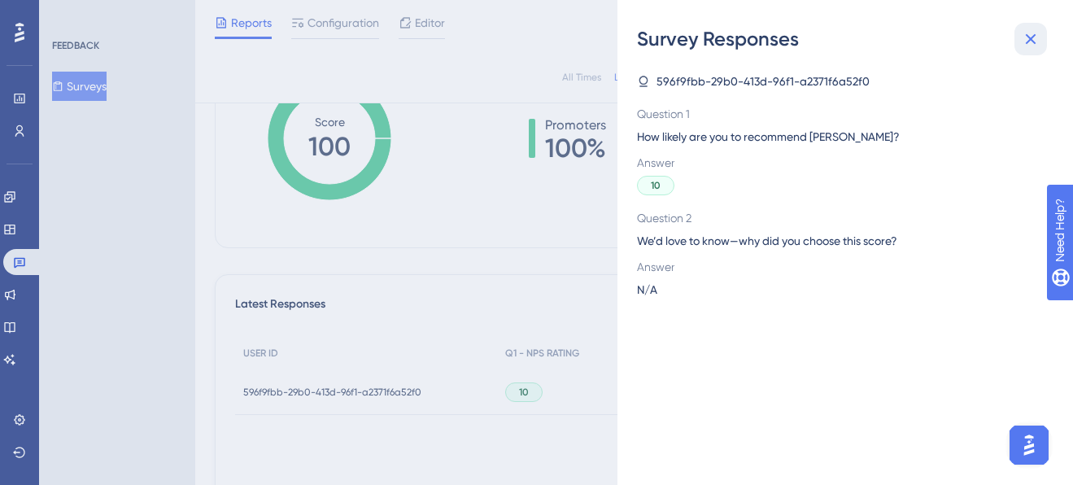
click at [1033, 43] on icon at bounding box center [1031, 39] width 20 height 20
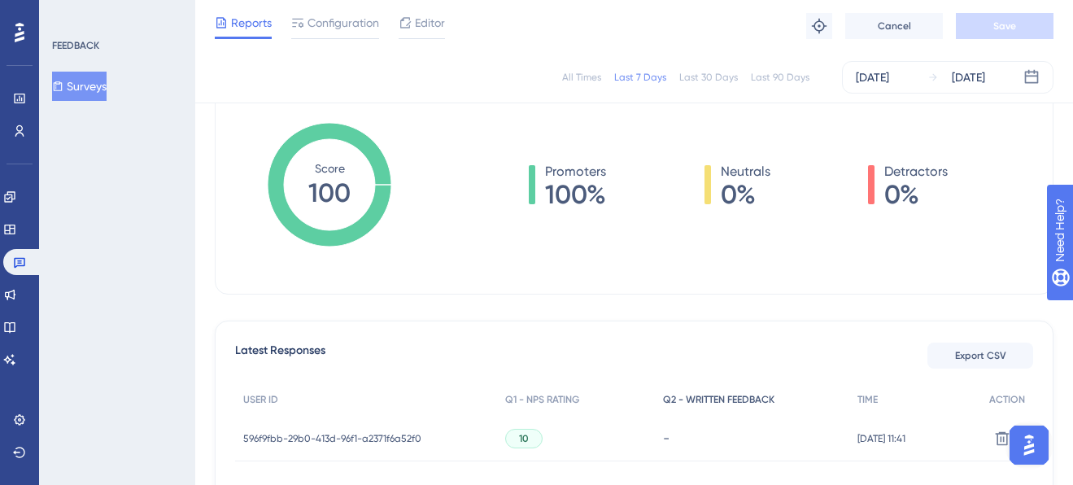
scroll to position [85, 0]
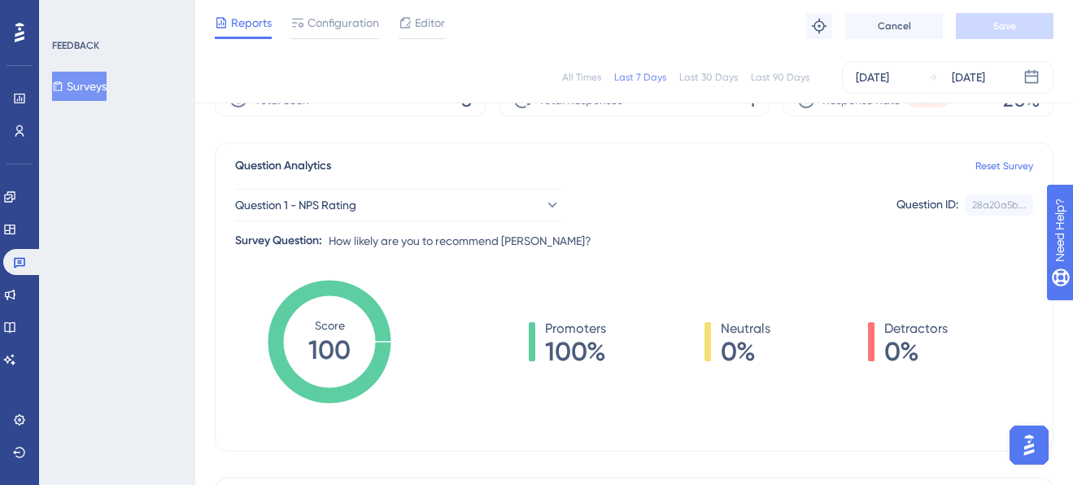
click at [731, 81] on div "Last 30 Days" at bounding box center [708, 77] width 59 height 13
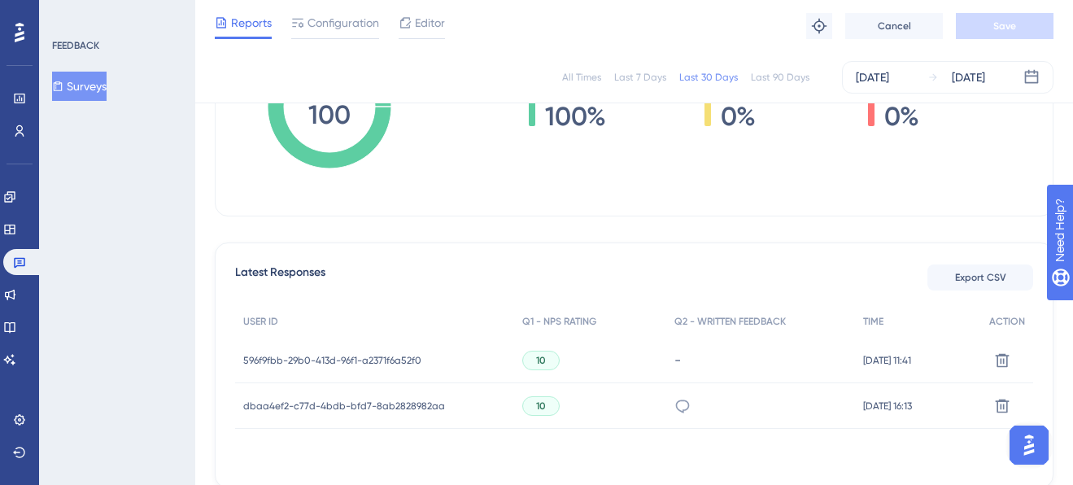
scroll to position [332, 0]
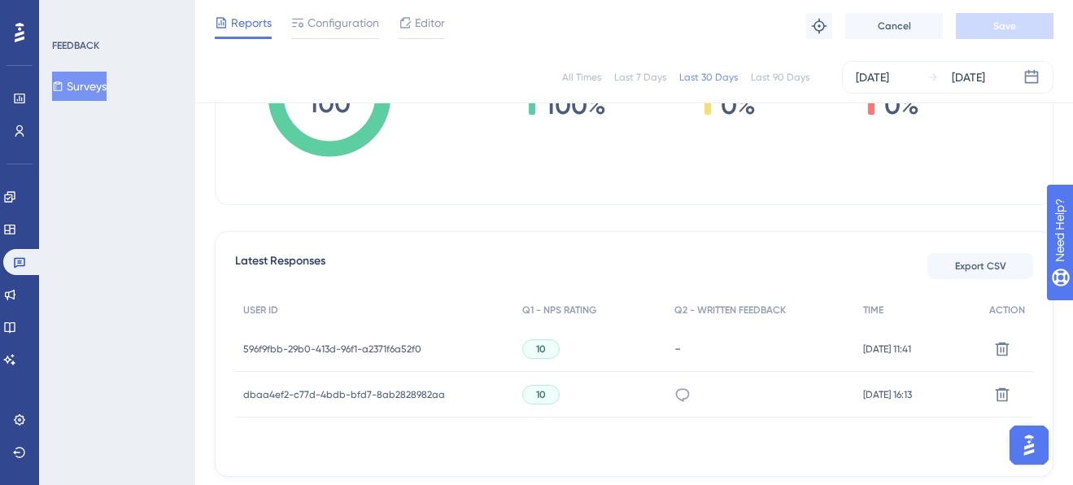
click at [411, 399] on span "dbaa4ef2-c77d-4bdb-bfd7-8ab2828982aa" at bounding box center [344, 394] width 202 height 13
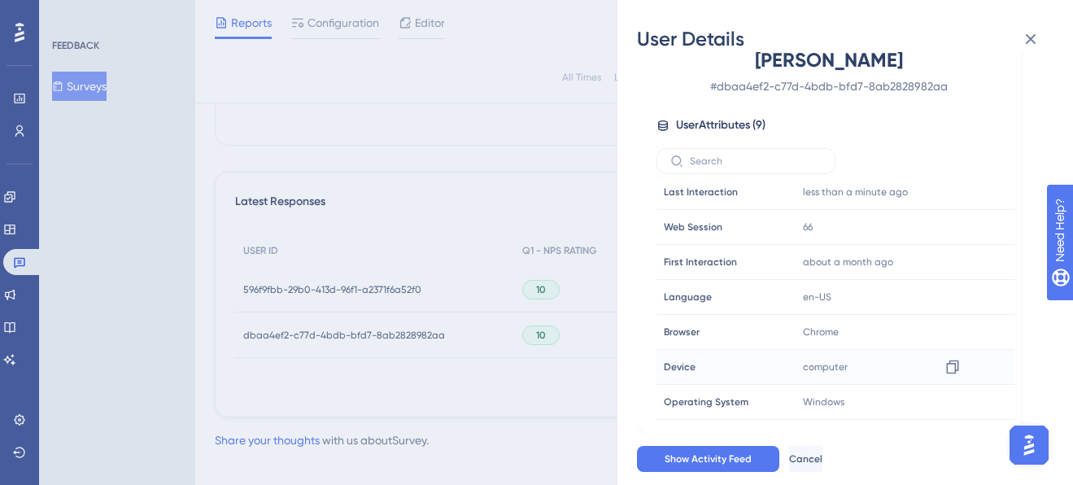
scroll to position [408, 0]
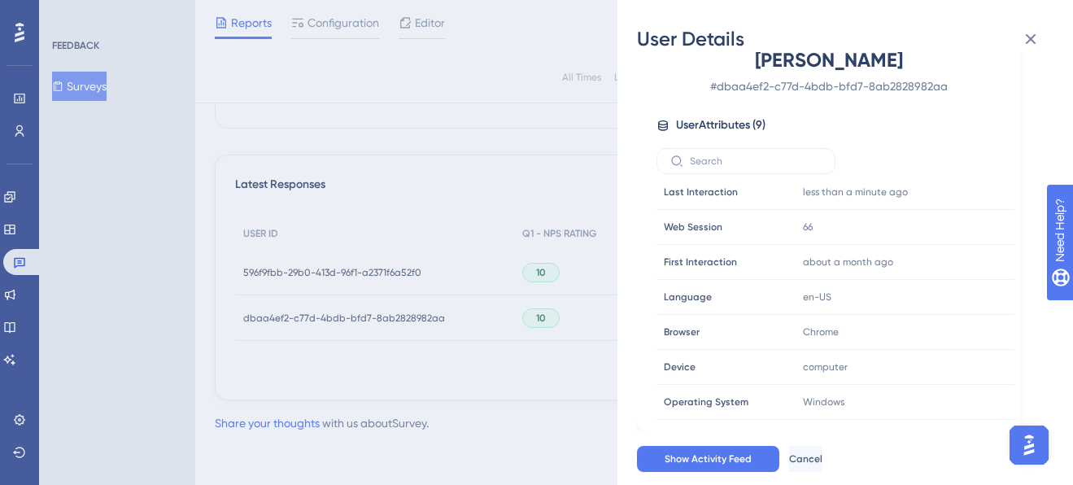
click at [595, 310] on div "User Details [PERSON_NAME] # dbaa4ef2-c77d-4bdb-bfd7-8ab2828982aa User Attribut…" at bounding box center [536, 242] width 1073 height 485
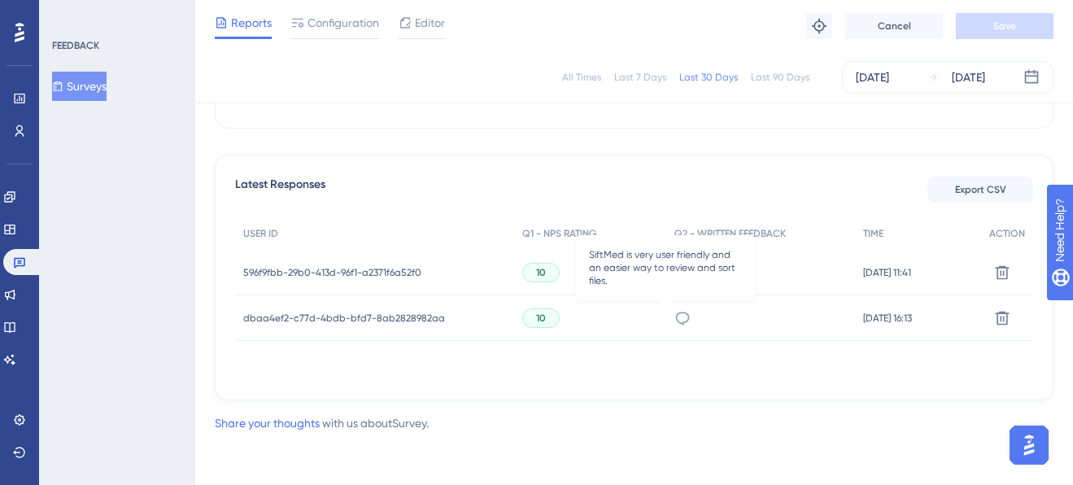
click at [675, 321] on icon at bounding box center [682, 318] width 14 height 13
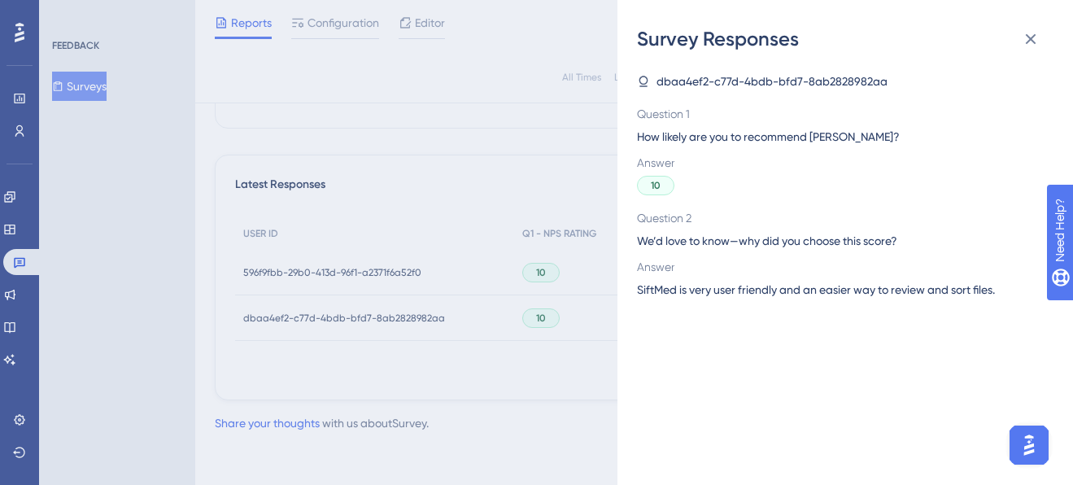
scroll to position [397, 0]
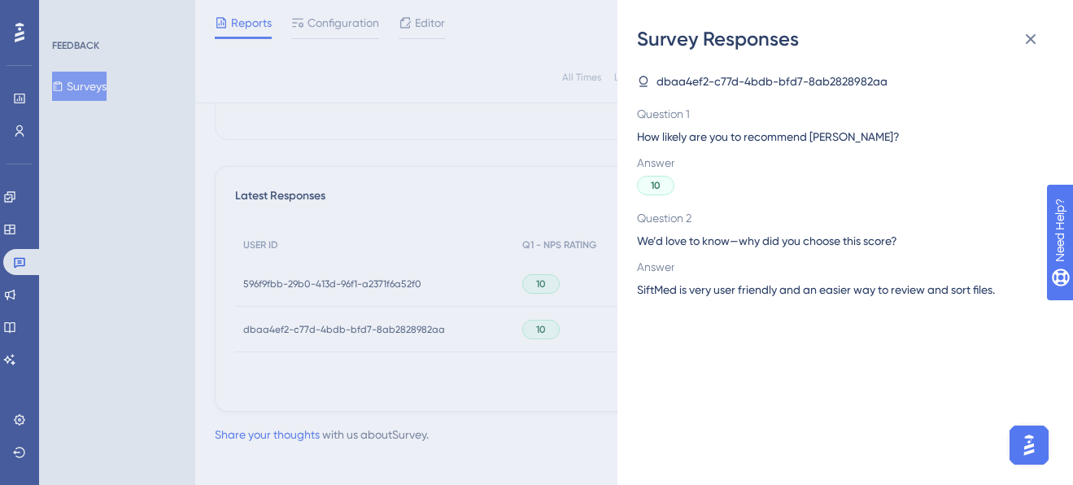
click at [644, 78] on icon at bounding box center [643, 81] width 13 height 13
click at [1028, 36] on icon at bounding box center [1031, 39] width 11 height 11
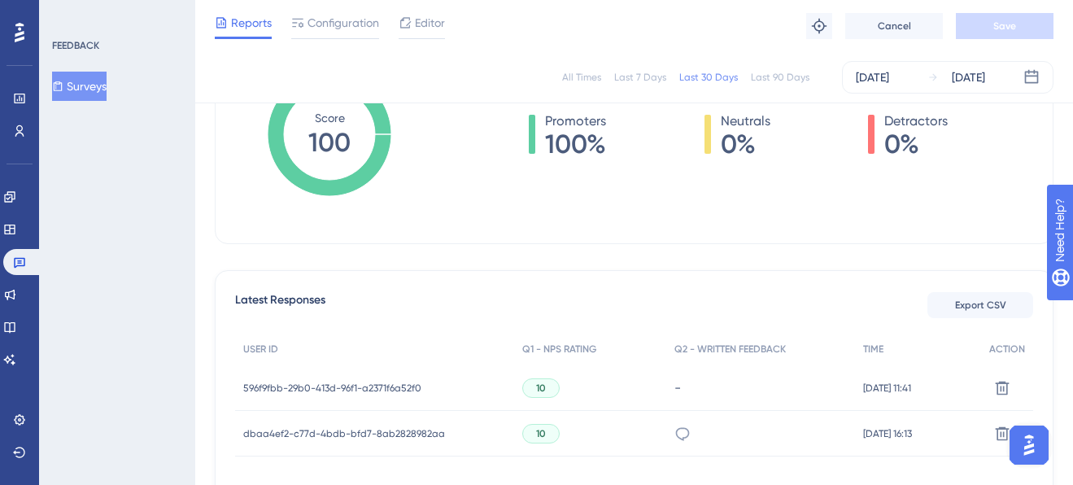
scroll to position [289, 0]
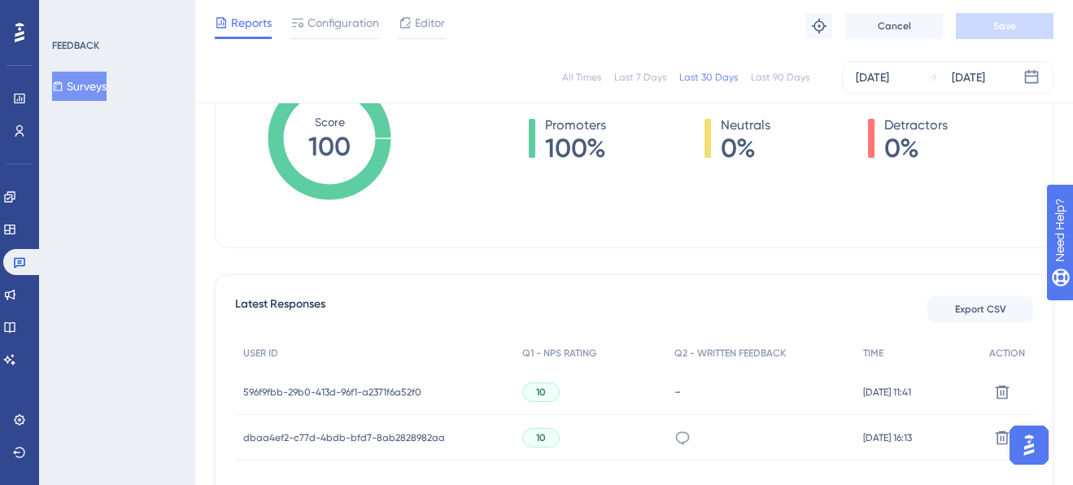
click at [349, 436] on span "dbaa4ef2-c77d-4bdb-bfd7-8ab2828982aa" at bounding box center [344, 437] width 202 height 13
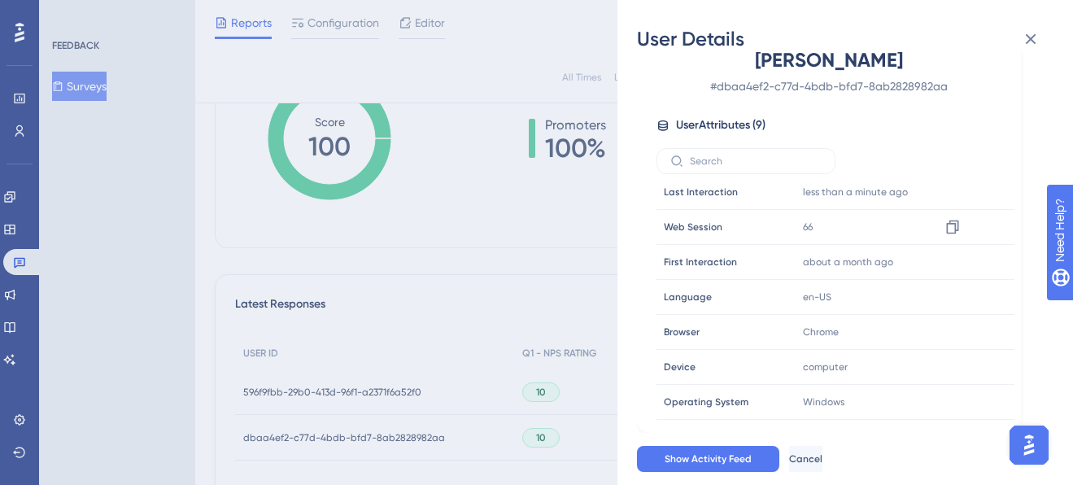
scroll to position [0, 0]
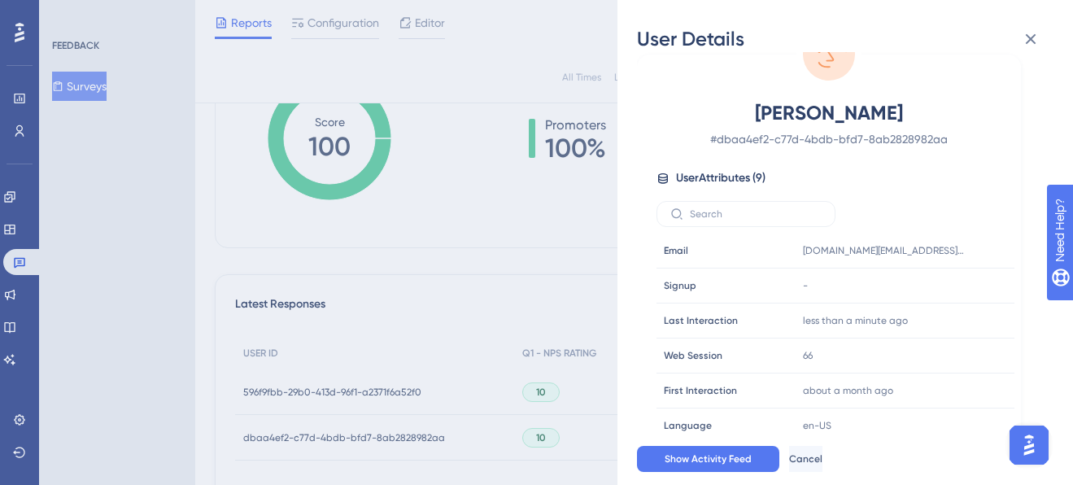
drag, startPoint x: 772, startPoint y: 53, endPoint x: 870, endPoint y: 59, distance: 97.9
click at [871, 59] on div "[PERSON_NAME] # dbaa4ef2-c77d-4bdb-bfd7-8ab2828982aa User Attributes ( 9 ) Emai…" at bounding box center [829, 270] width 384 height 431
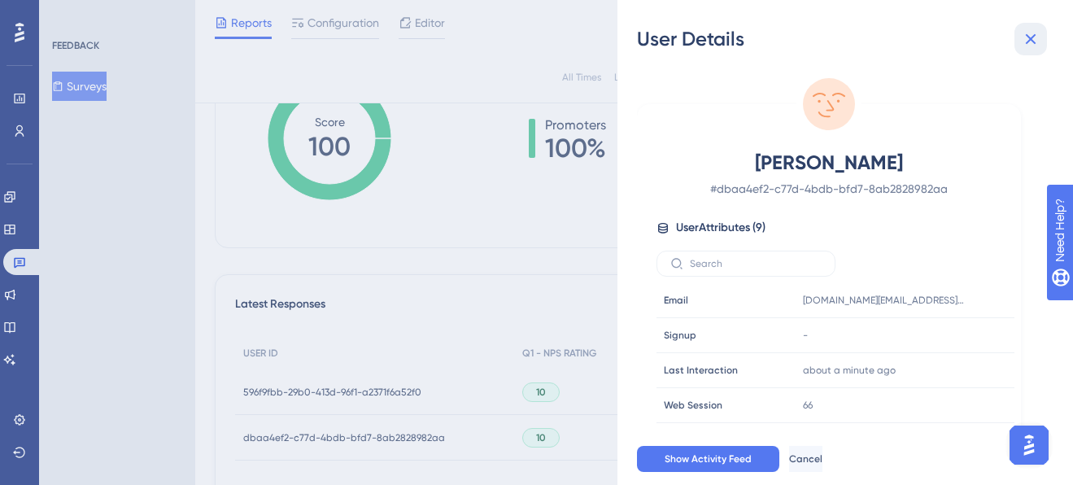
click at [1038, 41] on icon at bounding box center [1031, 39] width 20 height 20
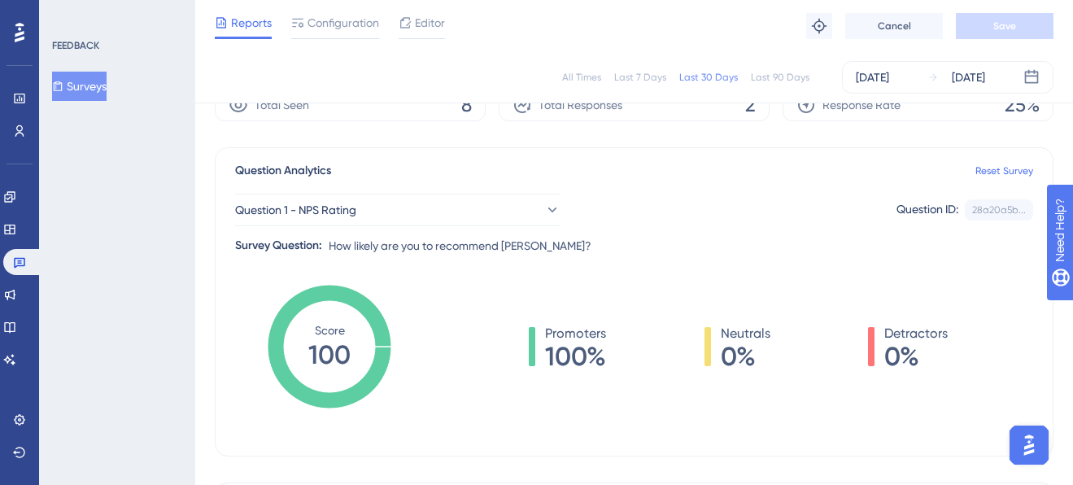
scroll to position [75, 0]
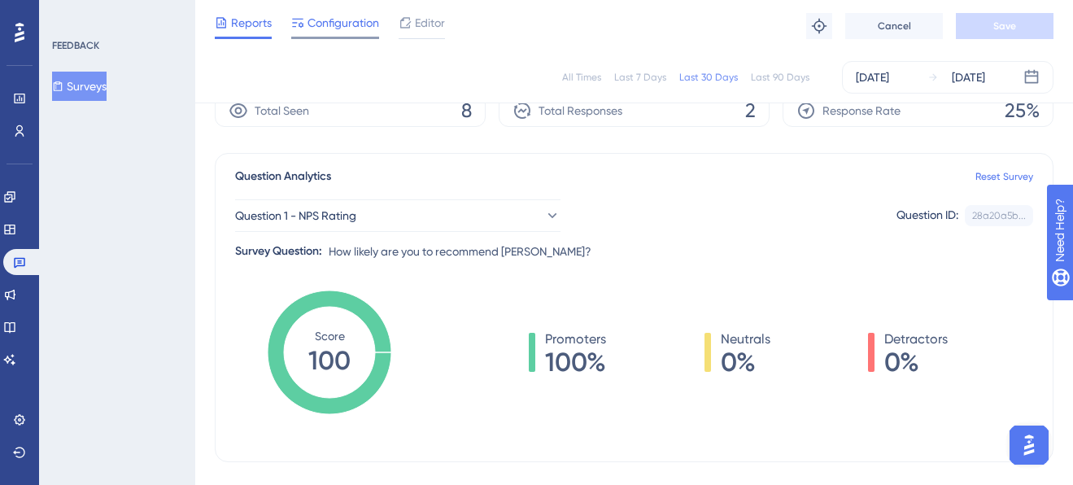
click at [356, 37] on div at bounding box center [335, 38] width 88 height 2
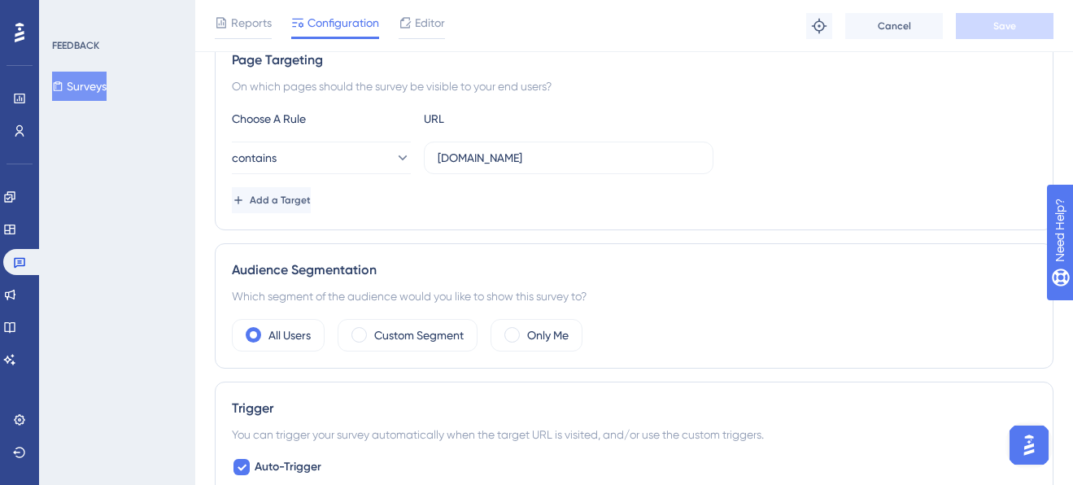
scroll to position [316, 0]
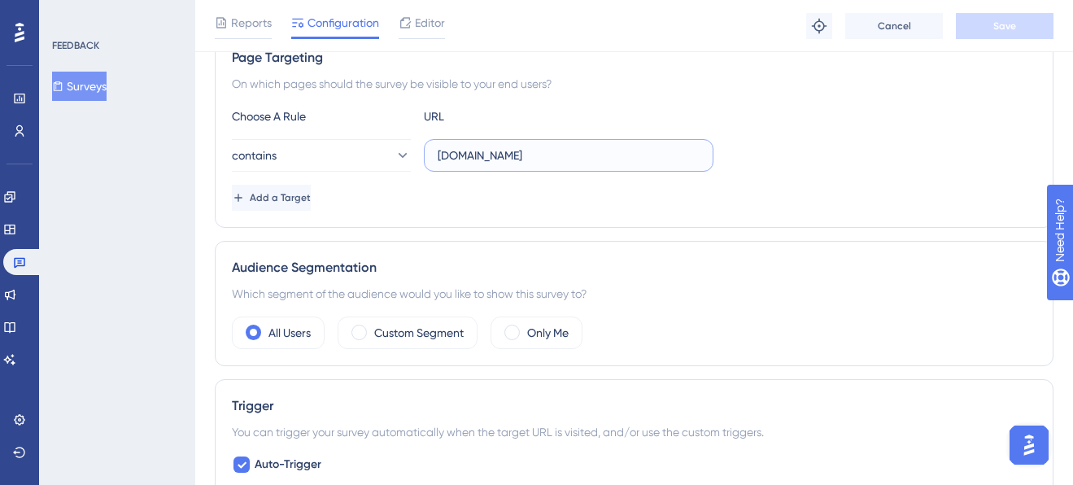
drag, startPoint x: 557, startPoint y: 153, endPoint x: 425, endPoint y: 157, distance: 131.9
click at [425, 157] on label "[DOMAIN_NAME]" at bounding box center [569, 155] width 290 height 33
click at [403, 338] on label "Custom Segment" at bounding box center [419, 333] width 90 height 20
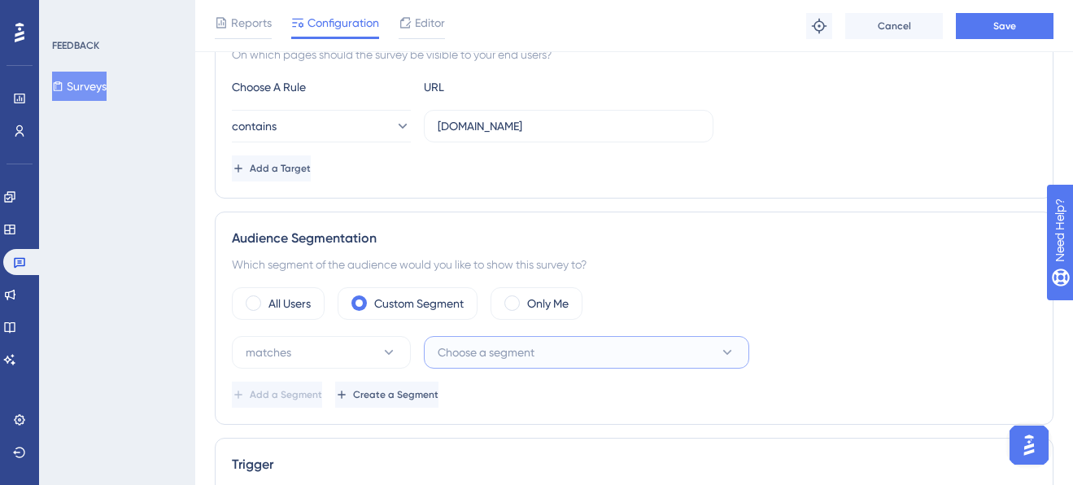
click at [523, 346] on span "Choose a segment" at bounding box center [486, 353] width 97 height 20
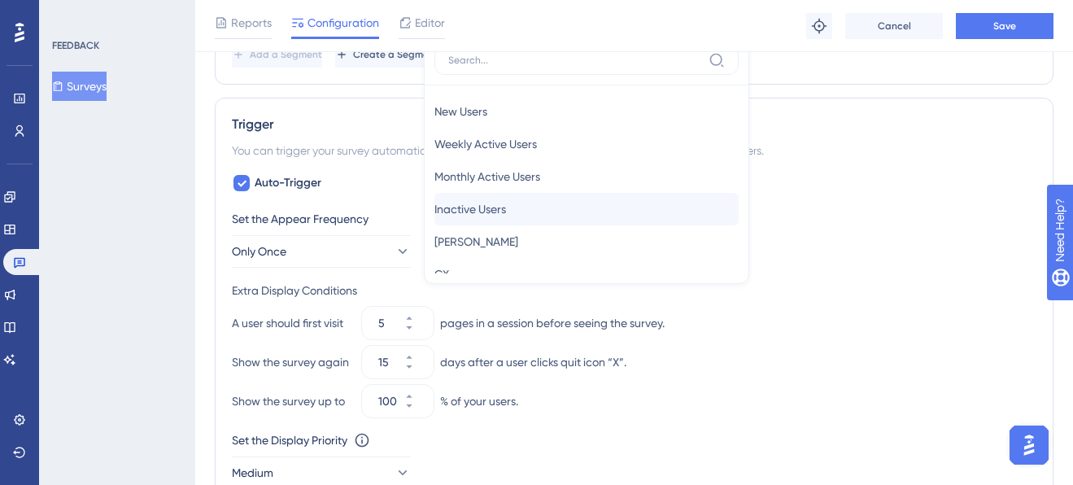
scroll to position [59, 0]
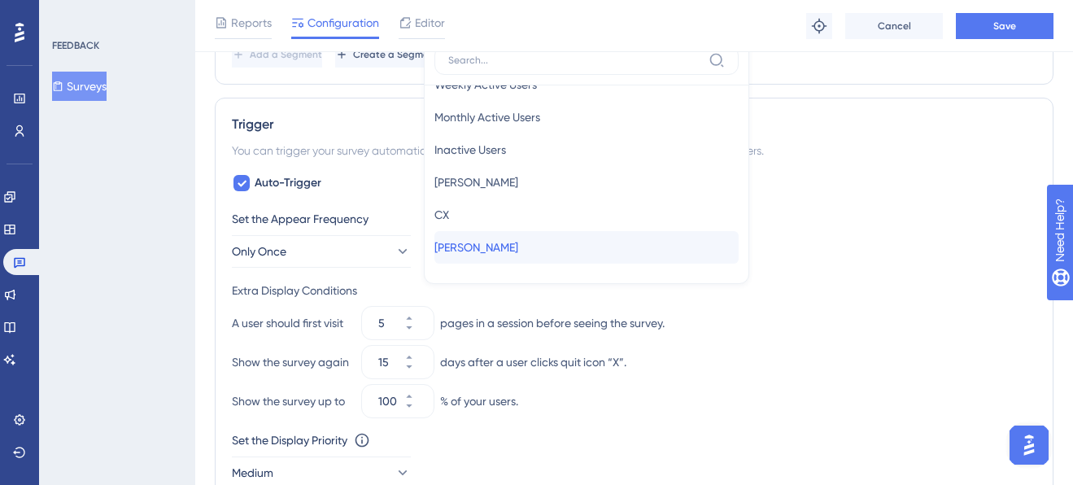
click at [501, 247] on span "[PERSON_NAME]" at bounding box center [477, 248] width 84 height 20
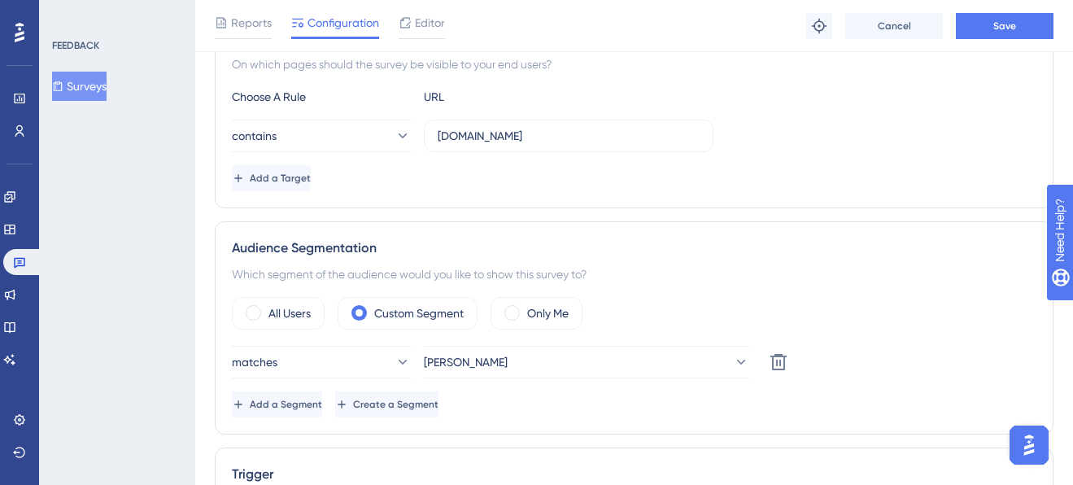
scroll to position [334, 0]
drag, startPoint x: 566, startPoint y: 129, endPoint x: 577, endPoint y: 132, distance: 10.9
click at [577, 132] on input "[DOMAIN_NAME]" at bounding box center [569, 137] width 262 height 18
drag, startPoint x: 601, startPoint y: 135, endPoint x: 431, endPoint y: 134, distance: 169.3
click at [431, 134] on label "[DOMAIN_NAME]" at bounding box center [569, 136] width 290 height 33
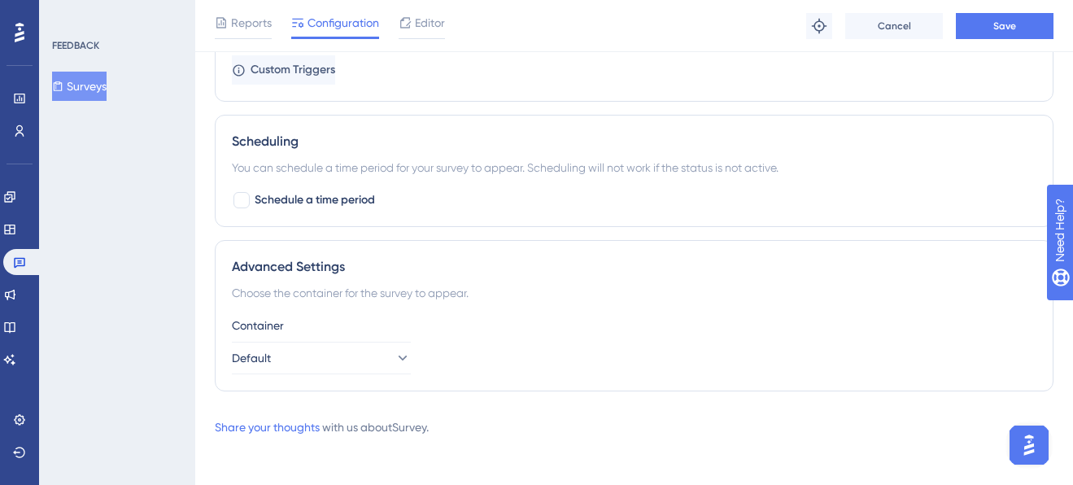
scroll to position [1136, 0]
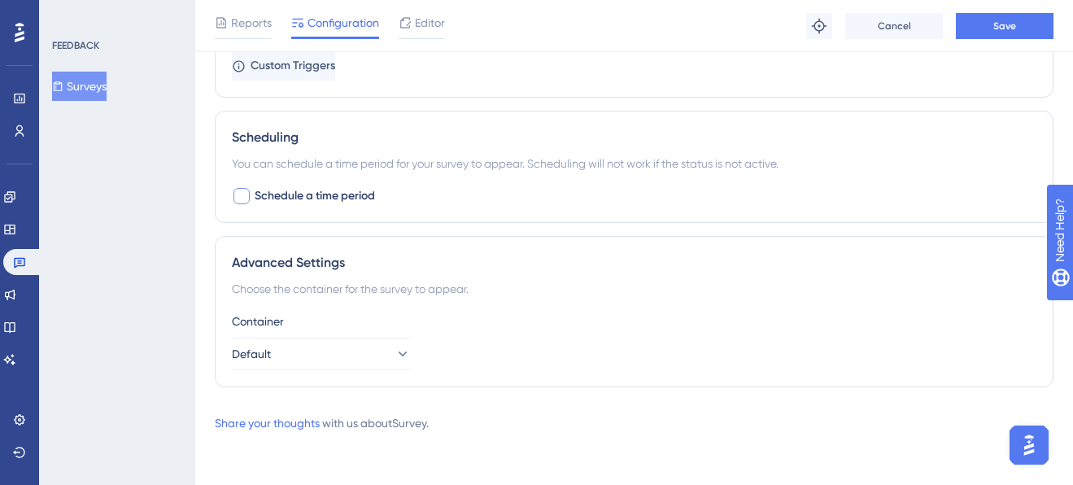
click at [243, 192] on div at bounding box center [242, 196] width 16 height 16
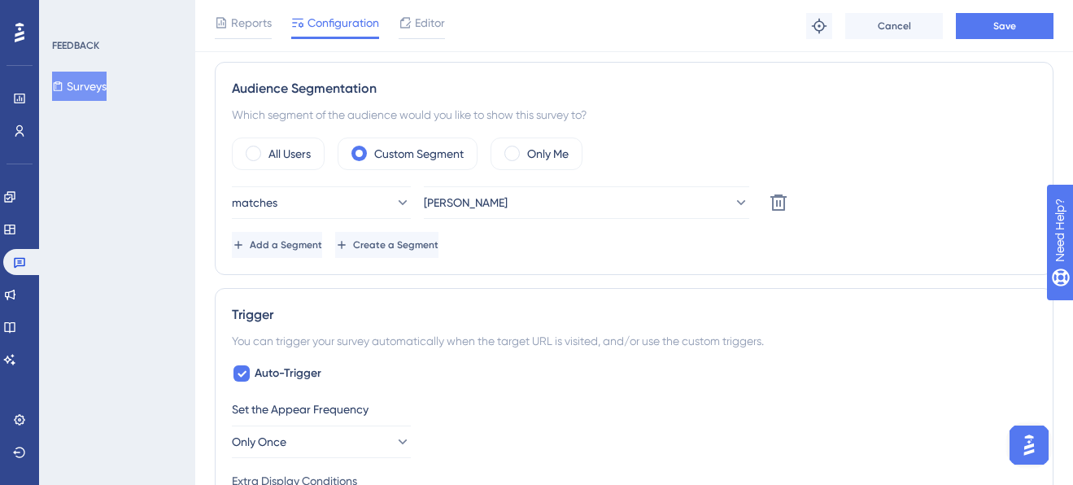
scroll to position [465, 0]
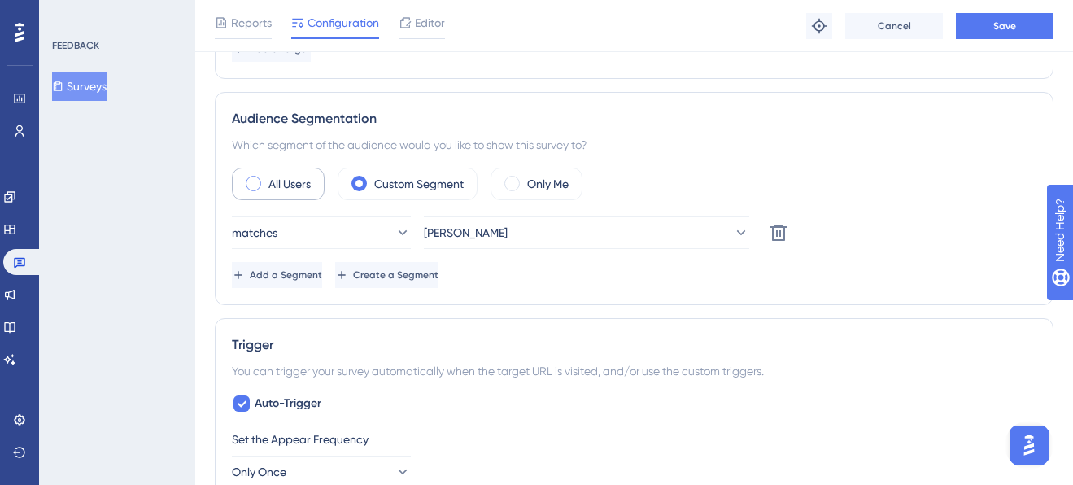
click at [264, 186] on div "All Users" at bounding box center [278, 184] width 93 height 33
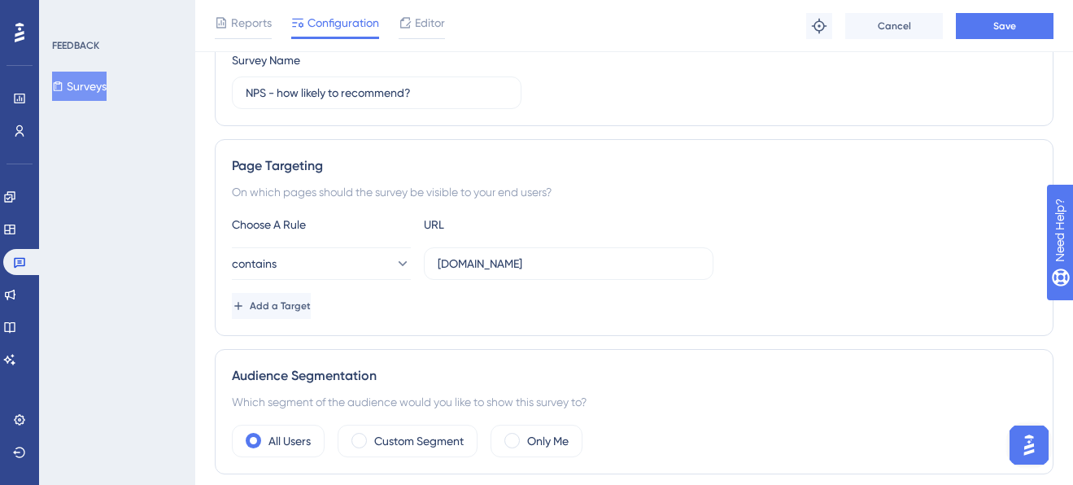
scroll to position [276, 0]
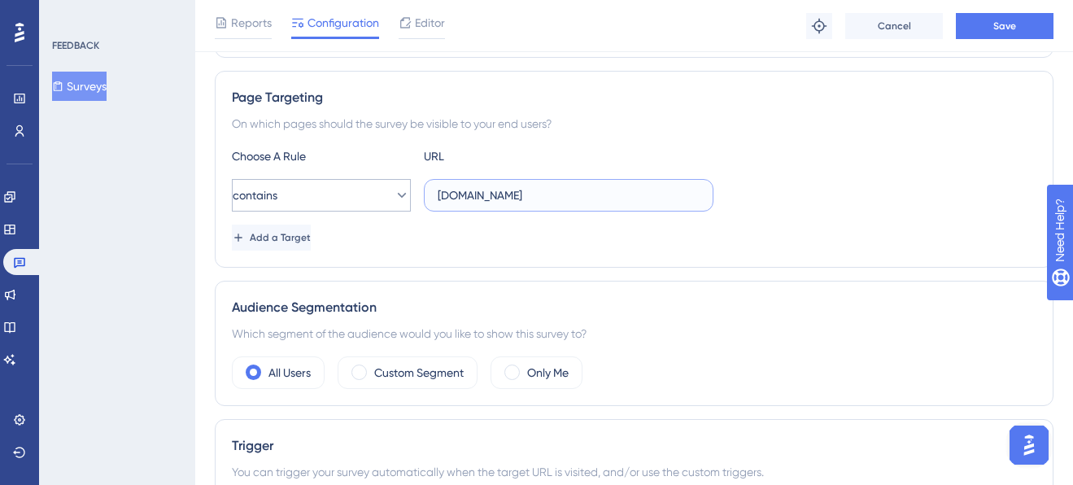
drag, startPoint x: 592, startPoint y: 196, endPoint x: 393, endPoint y: 196, distance: 199.4
click at [393, 196] on div "contains [DOMAIN_NAME]" at bounding box center [473, 195] width 482 height 33
type input "[DOMAIN_NAME]"
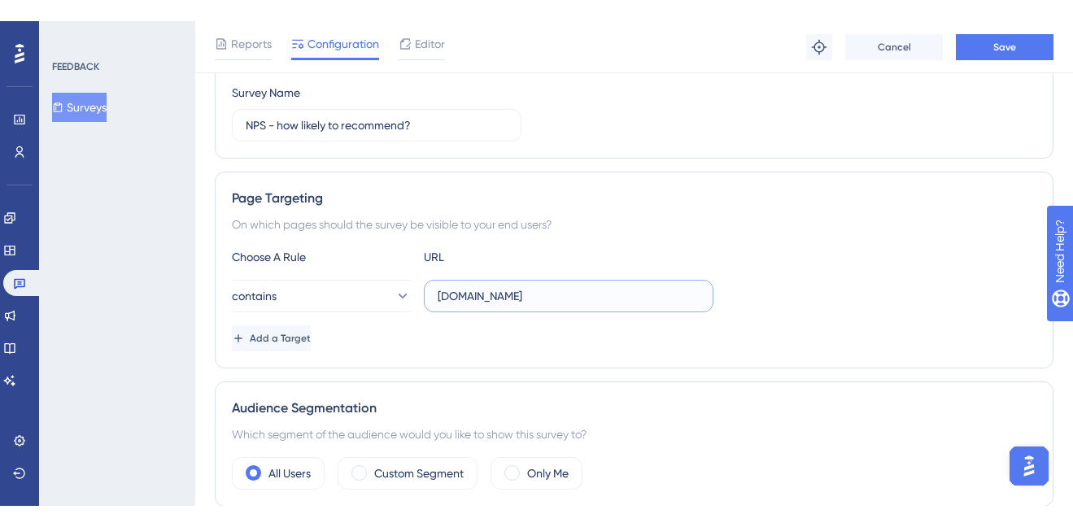
scroll to position [194, 0]
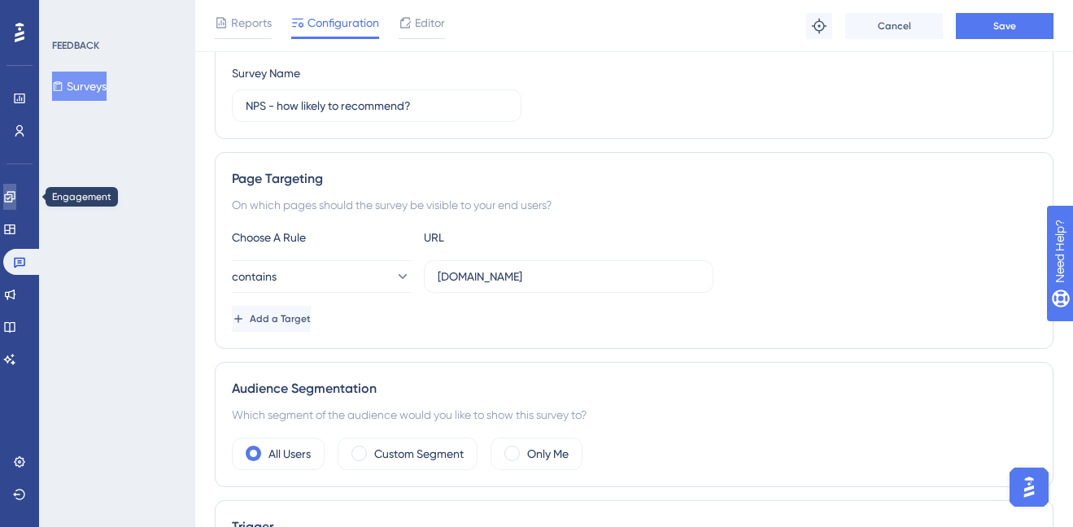
click at [15, 191] on icon at bounding box center [9, 196] width 11 height 11
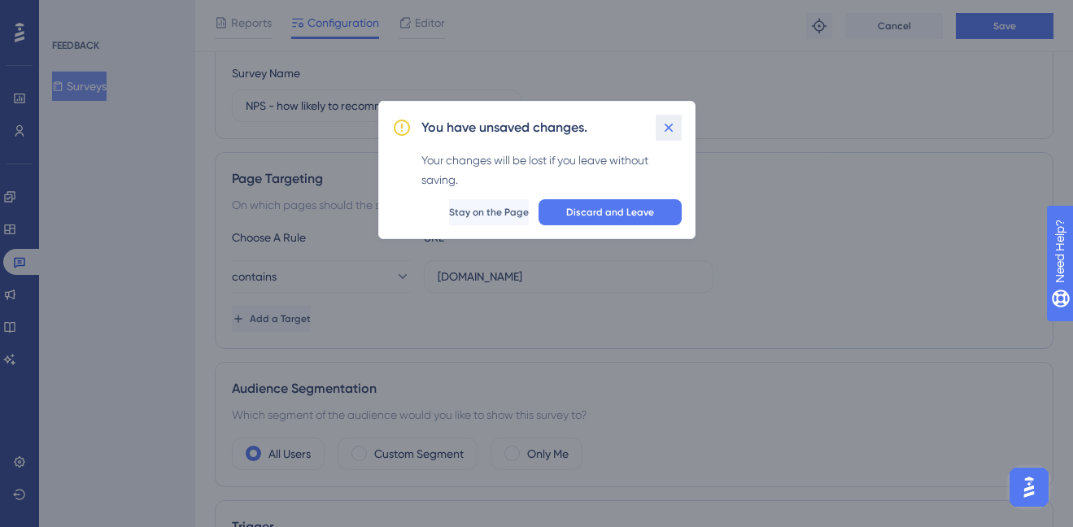
click at [665, 125] on icon at bounding box center [669, 128] width 16 height 16
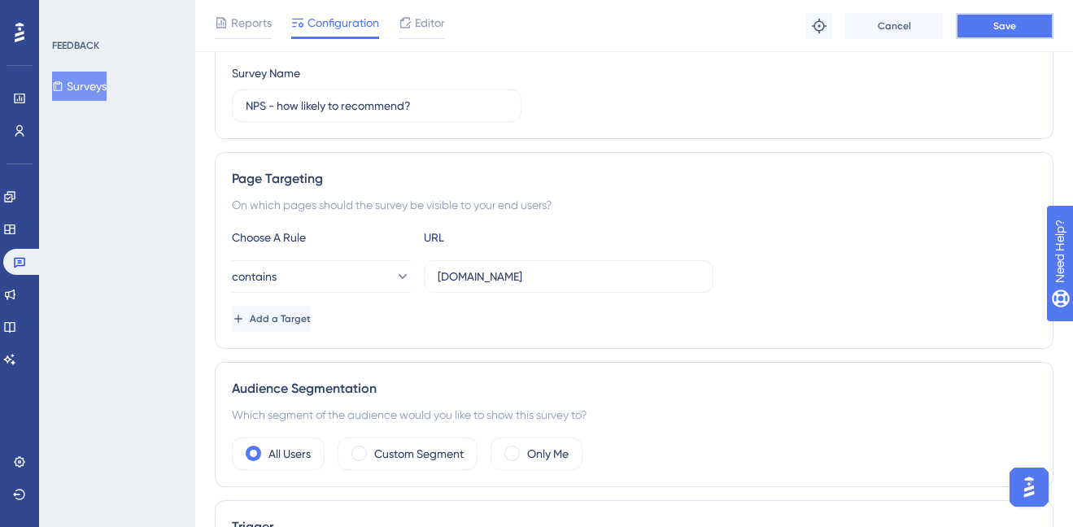
click at [994, 29] on span "Save" at bounding box center [1005, 26] width 23 height 13
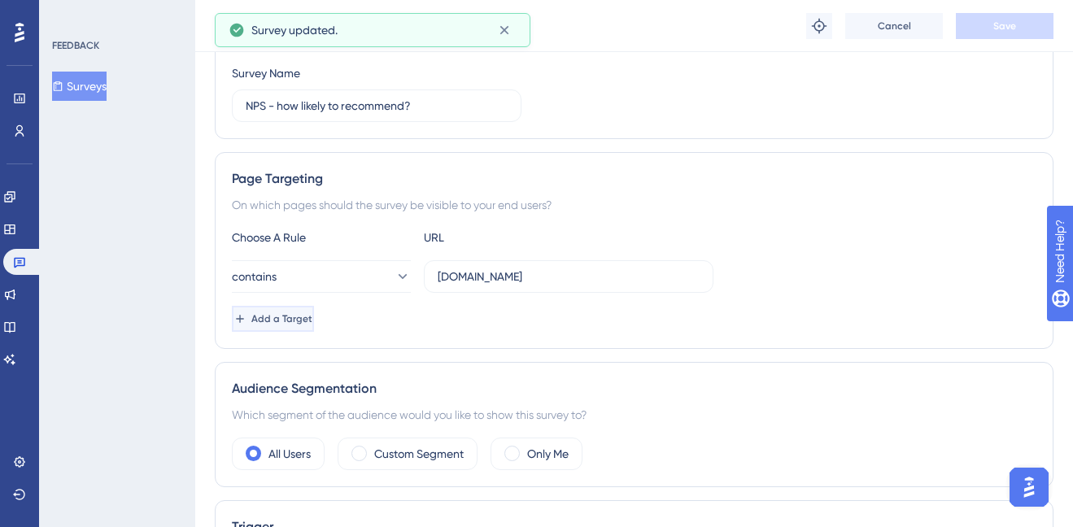
click at [305, 321] on span "Add a Target" at bounding box center [281, 318] width 61 height 13
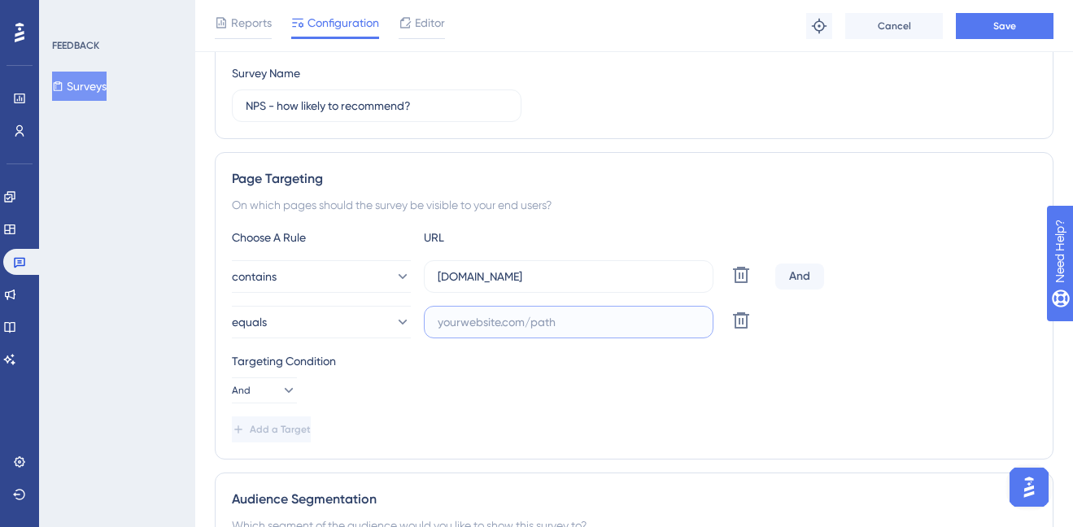
click at [481, 319] on input "text" at bounding box center [569, 322] width 262 height 18
type input "[PERSON_NAME]"
click at [906, 28] on span "Cancel" at bounding box center [894, 26] width 33 height 13
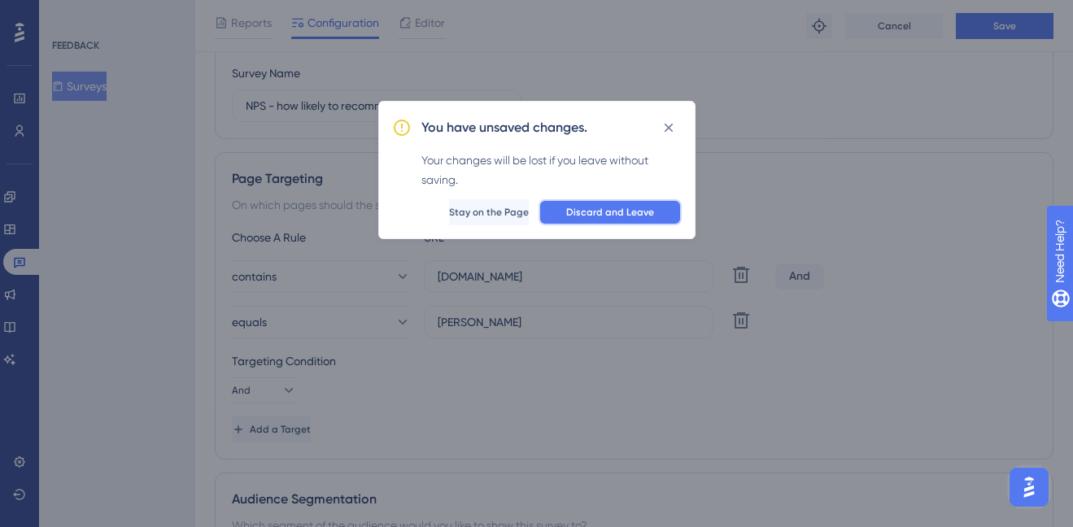
click at [601, 216] on span "Discard and Leave" at bounding box center [610, 212] width 88 height 13
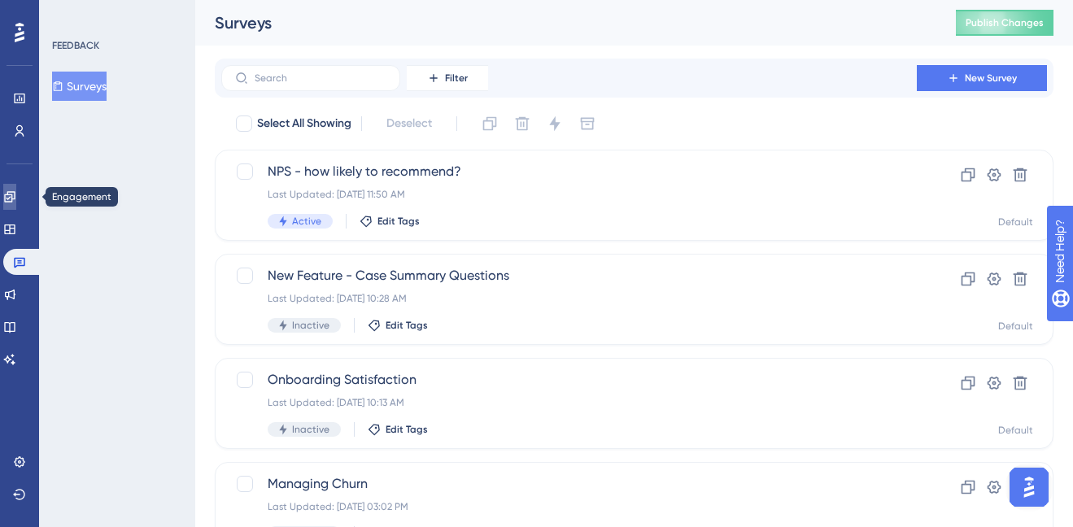
click at [15, 196] on icon at bounding box center [9, 196] width 11 height 11
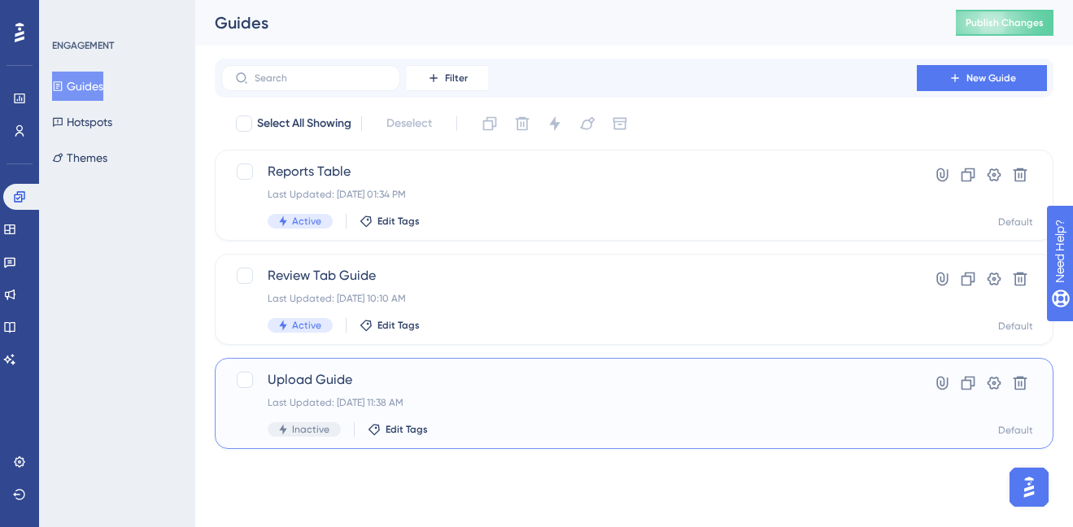
click at [478, 401] on div "Last Updated: [DATE] 11:38 AM" at bounding box center [569, 402] width 603 height 13
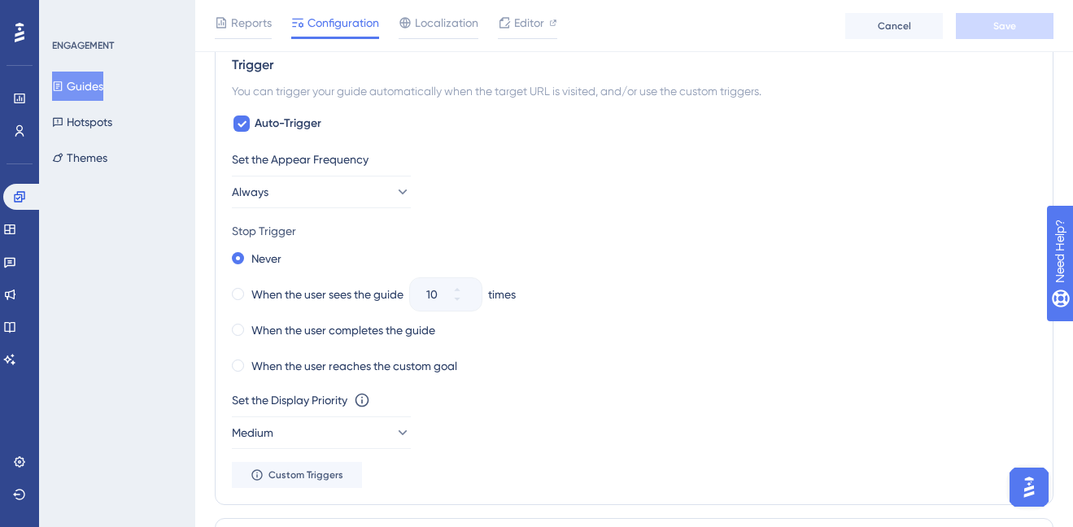
scroll to position [733, 0]
click at [325, 196] on button "Always" at bounding box center [321, 190] width 179 height 33
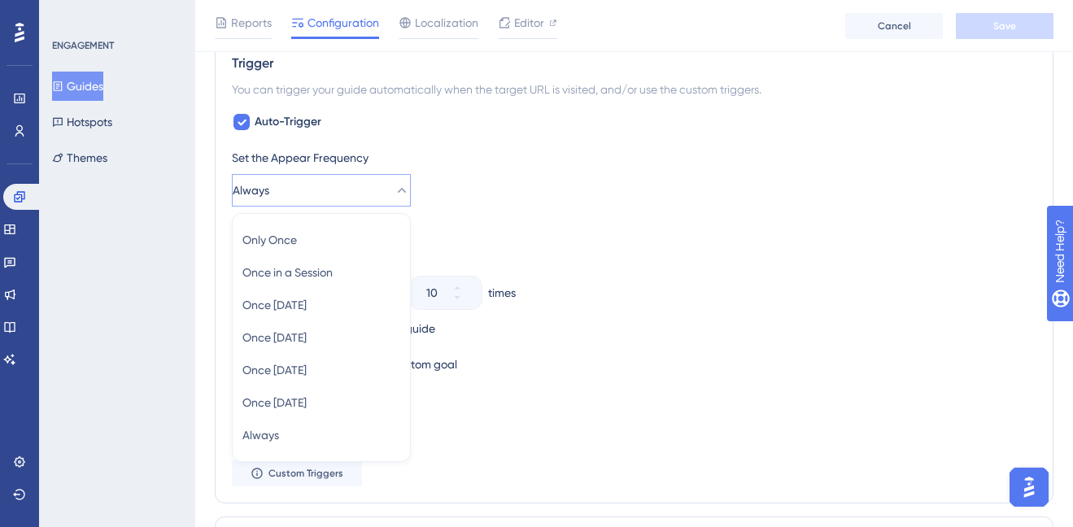
scroll to position [807, 0]
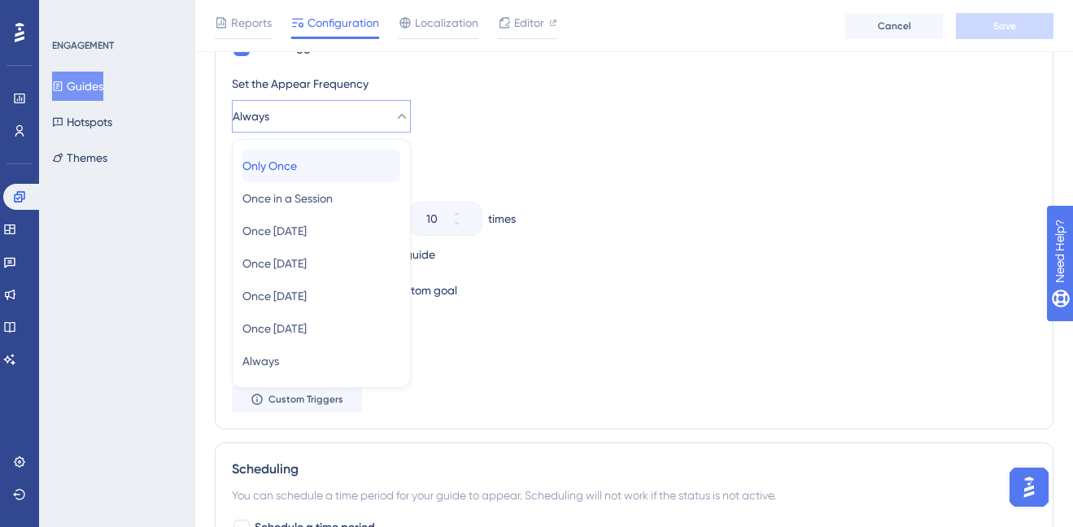
click at [291, 160] on span "Only Once" at bounding box center [269, 166] width 55 height 20
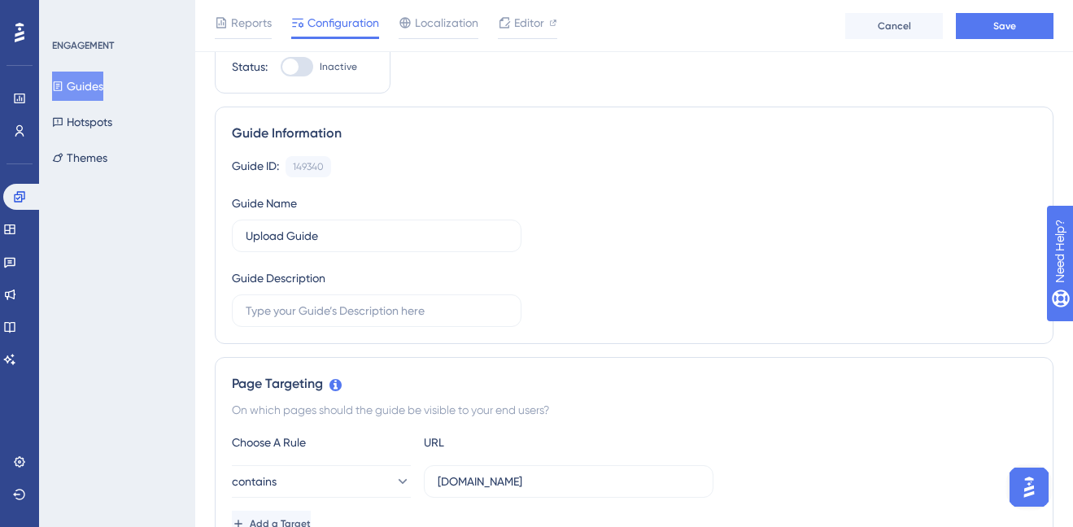
scroll to position [0, 0]
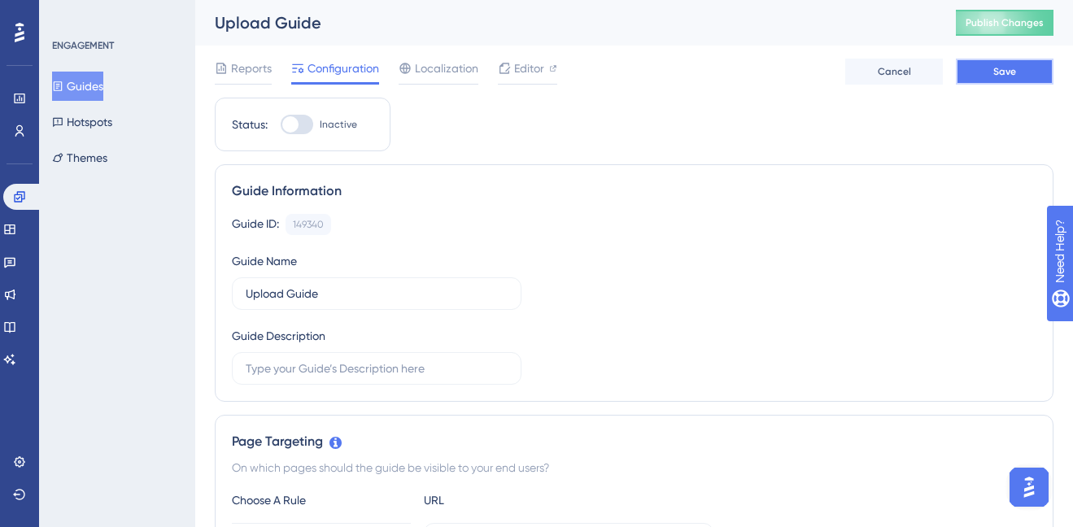
click at [1020, 67] on button "Save" at bounding box center [1005, 72] width 98 height 26
click at [1016, 16] on span "Publish Changes" at bounding box center [1005, 22] width 78 height 13
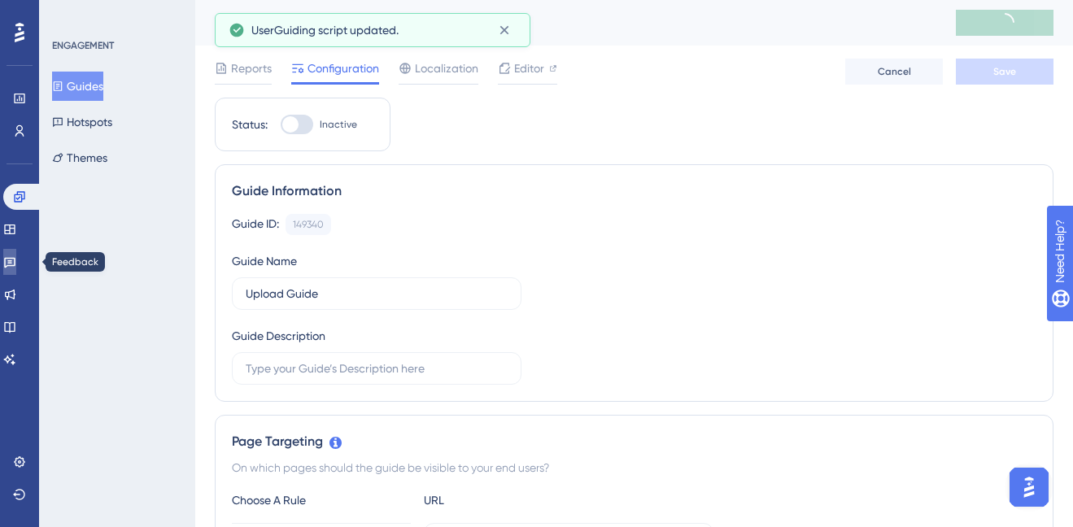
click at [15, 265] on icon at bounding box center [9, 263] width 11 height 11
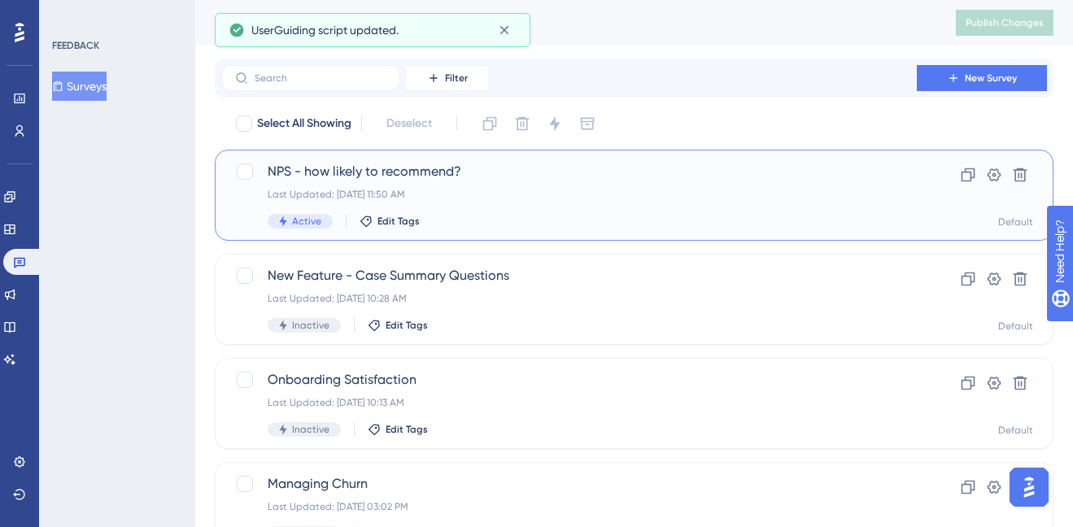
click at [515, 173] on span "NPS - how likely to recommend?" at bounding box center [569, 172] width 603 height 20
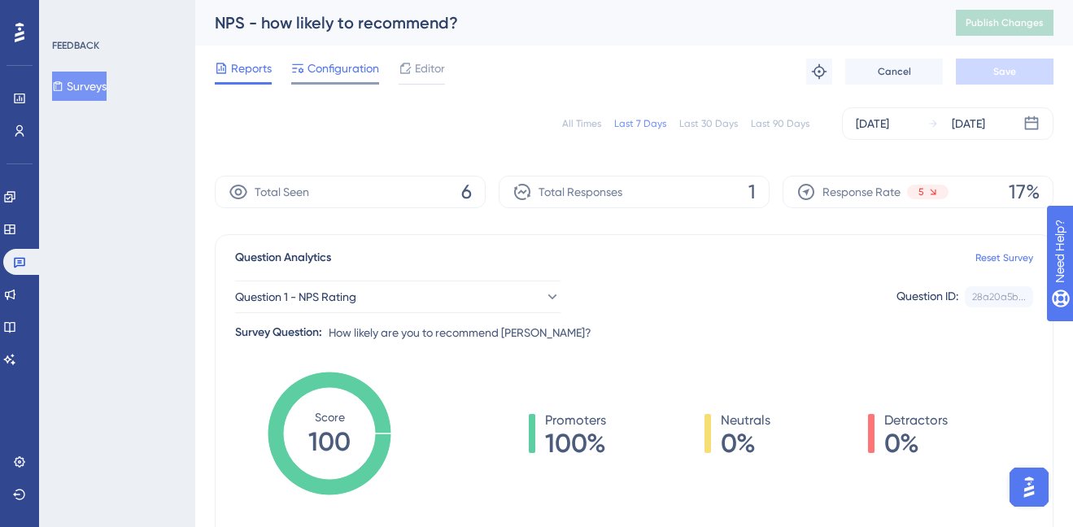
click at [354, 72] on span "Configuration" at bounding box center [344, 69] width 72 height 20
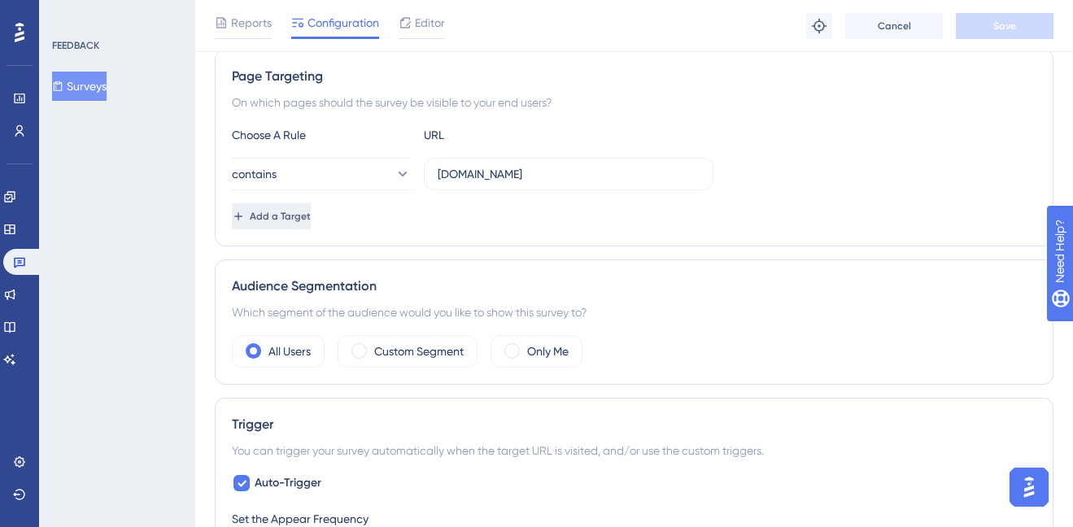
scroll to position [296, 0]
click at [312, 220] on span "Add a Target" at bounding box center [281, 217] width 61 height 13
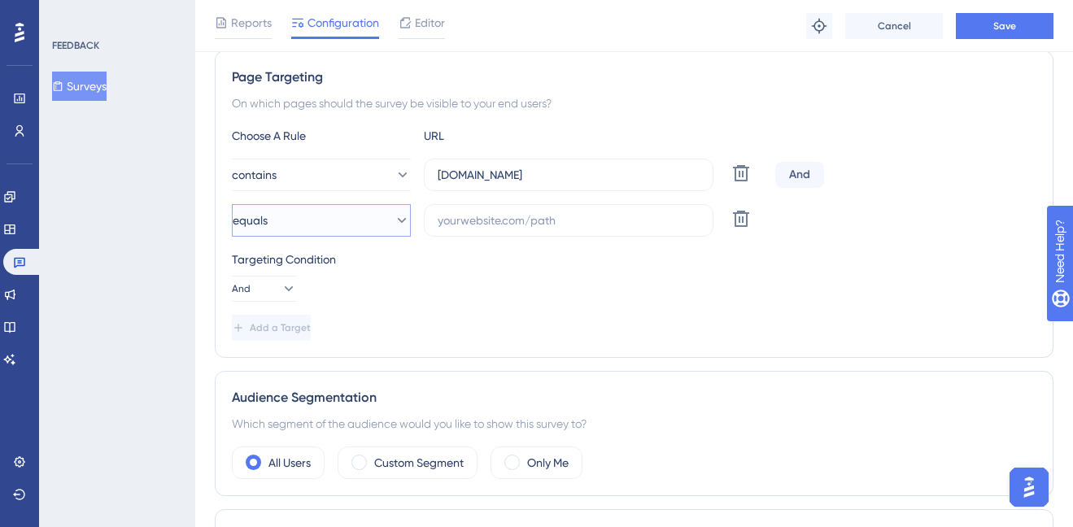
click at [321, 220] on button "equals" at bounding box center [321, 220] width 179 height 33
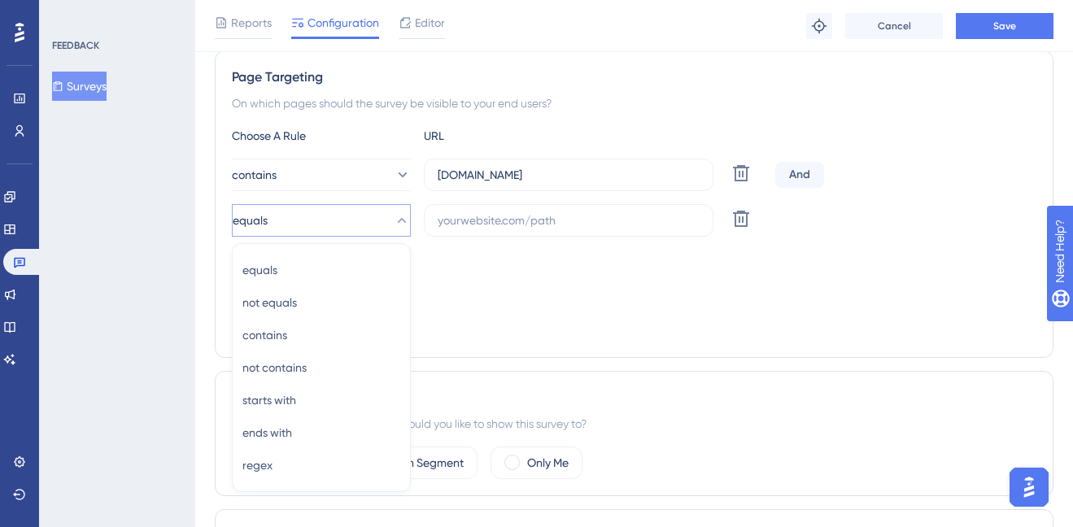
scroll to position [400, 0]
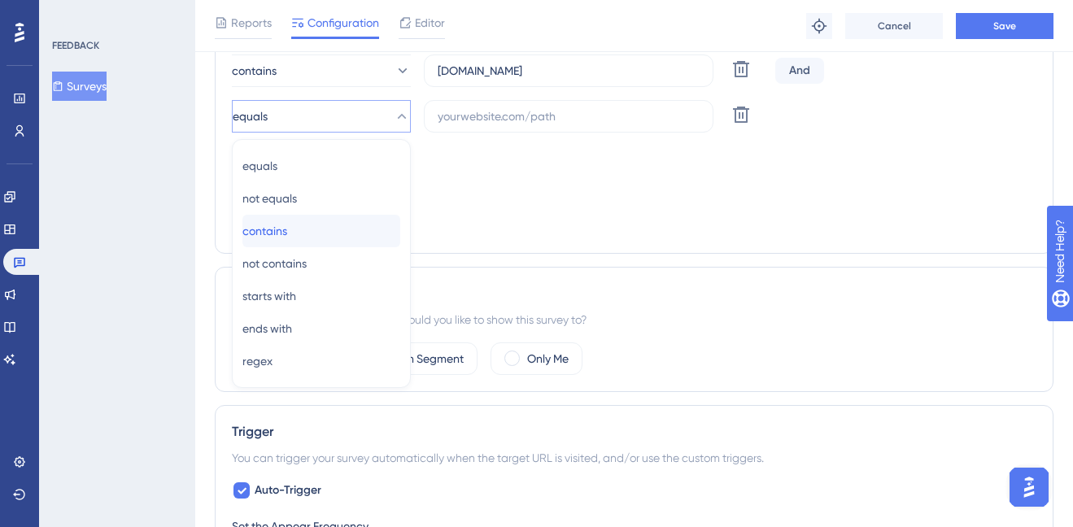
click at [306, 233] on div "contains contains" at bounding box center [321, 231] width 158 height 33
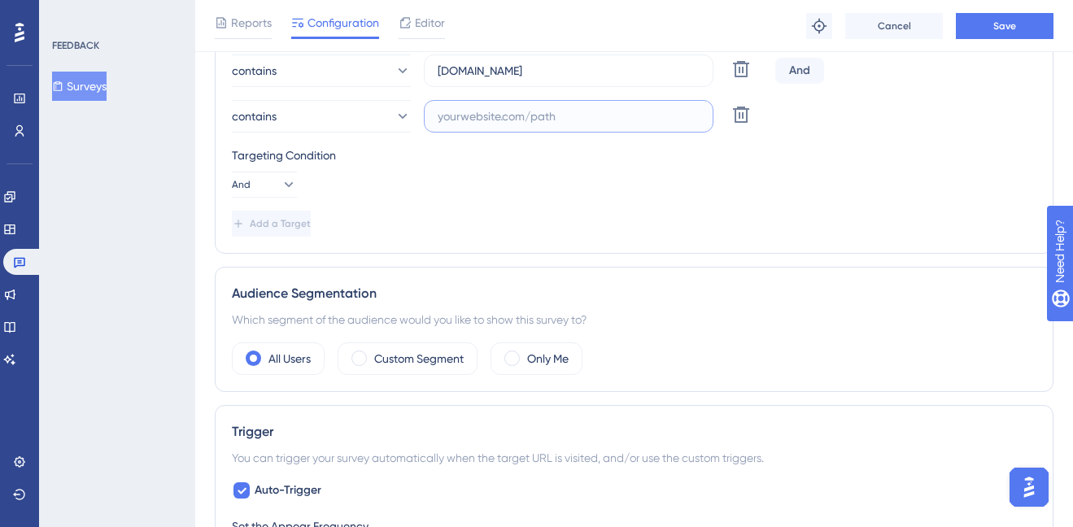
click at [497, 124] on input "text" at bounding box center [569, 116] width 262 height 18
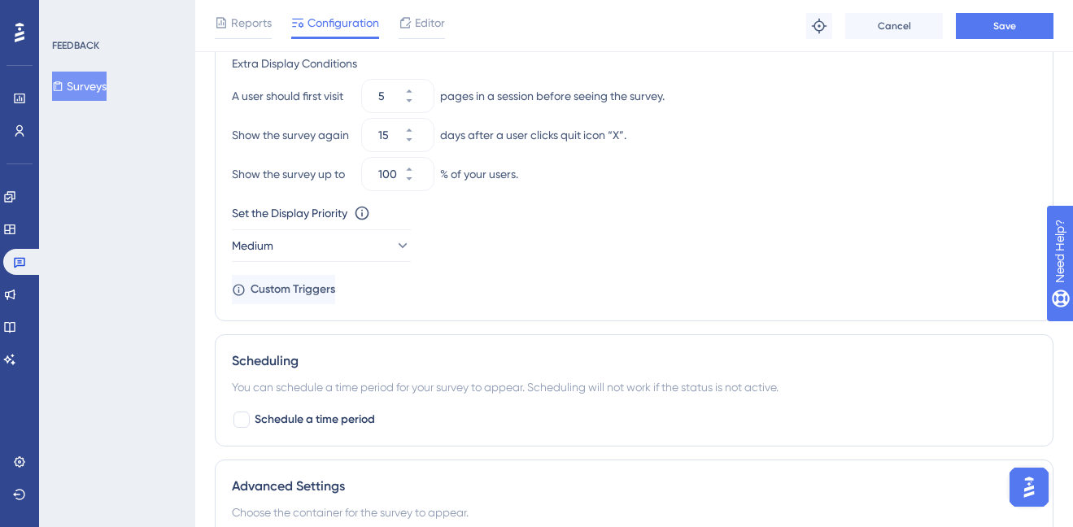
scroll to position [1116, 0]
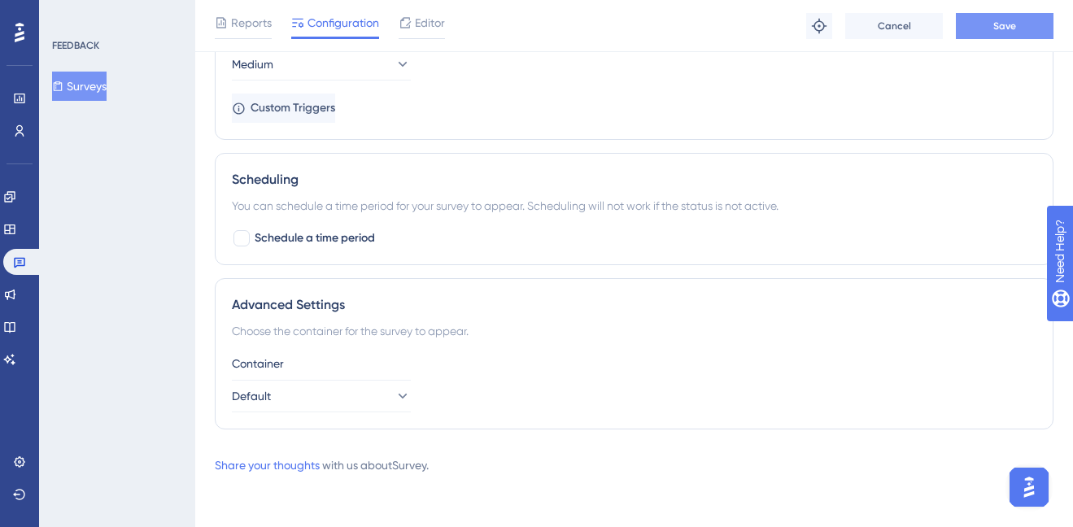
type input "[DOMAIN_NAME]"
click at [1047, 23] on button "Save" at bounding box center [1005, 26] width 98 height 26
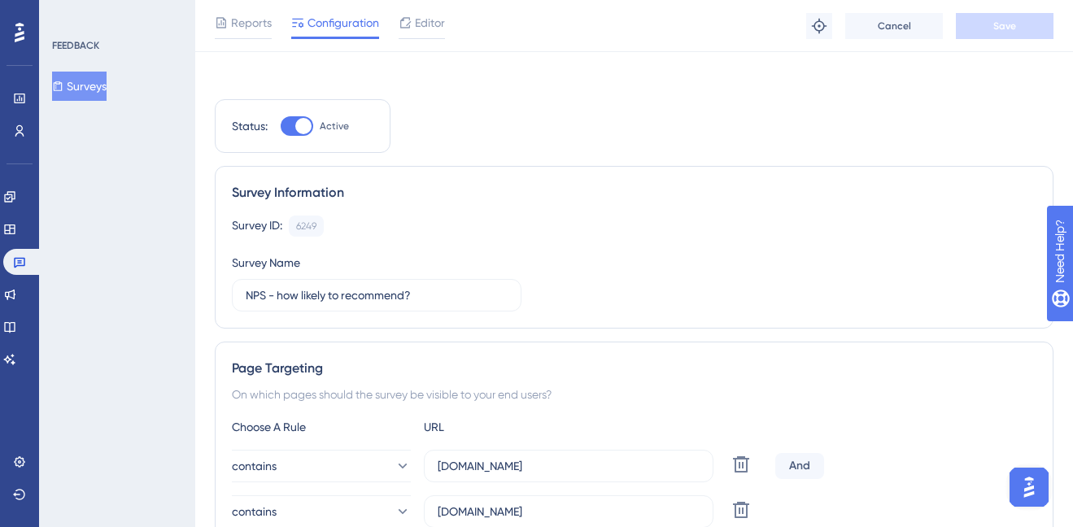
scroll to position [0, 0]
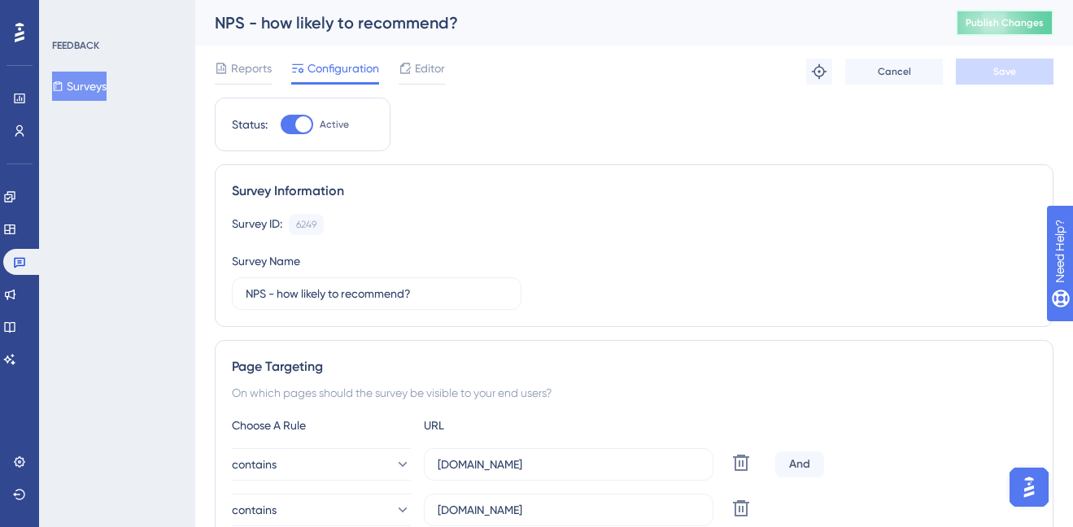
click at [1024, 31] on button "Publish Changes" at bounding box center [1005, 23] width 98 height 26
click at [240, 73] on span "Reports" at bounding box center [251, 69] width 41 height 20
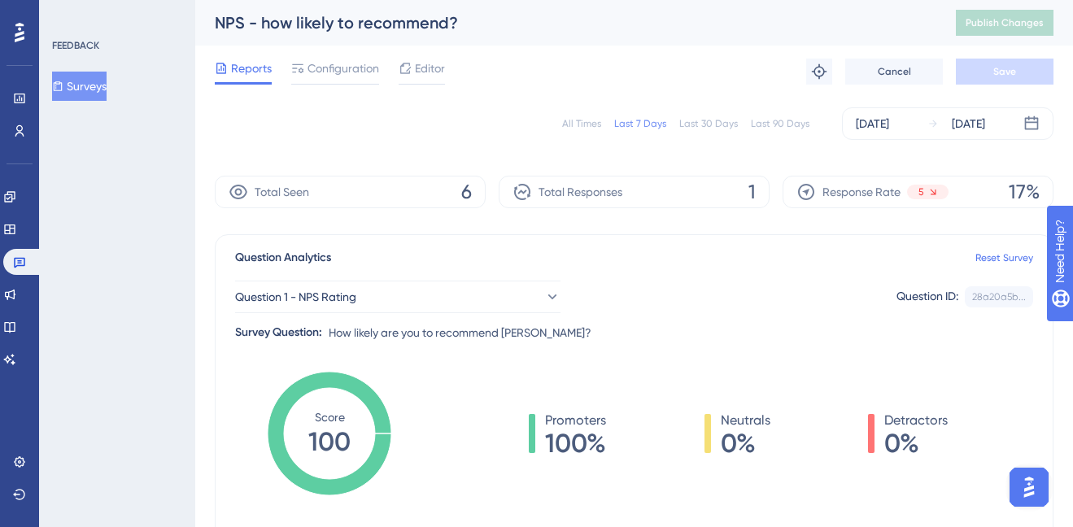
click at [700, 118] on div "Last 30 Days" at bounding box center [708, 123] width 59 height 13
click at [473, 190] on div "Total Seen 9" at bounding box center [350, 192] width 271 height 33
click at [456, 194] on div "Total Seen 9" at bounding box center [350, 192] width 271 height 33
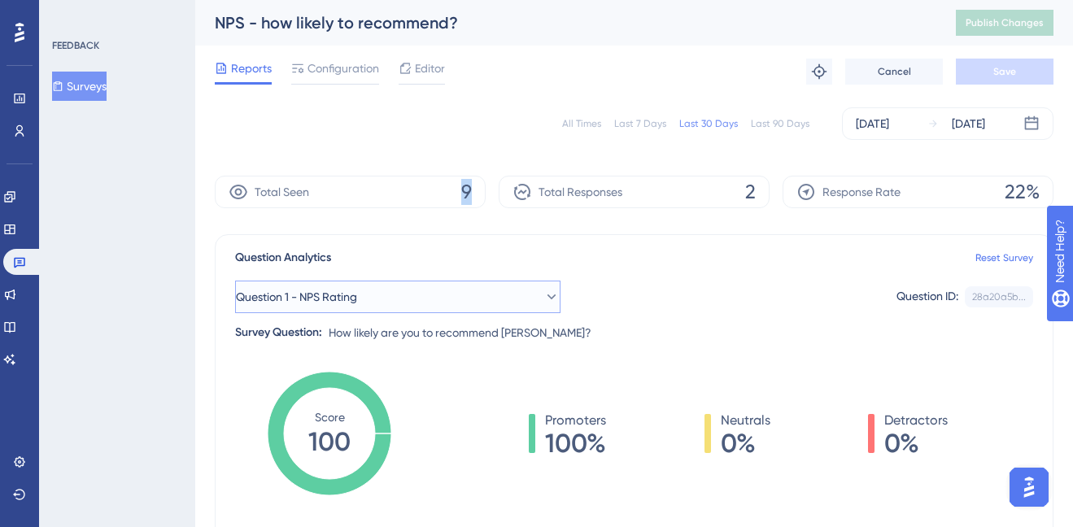
click at [483, 300] on button "Question 1 - NPS Rating" at bounding box center [397, 297] width 325 height 33
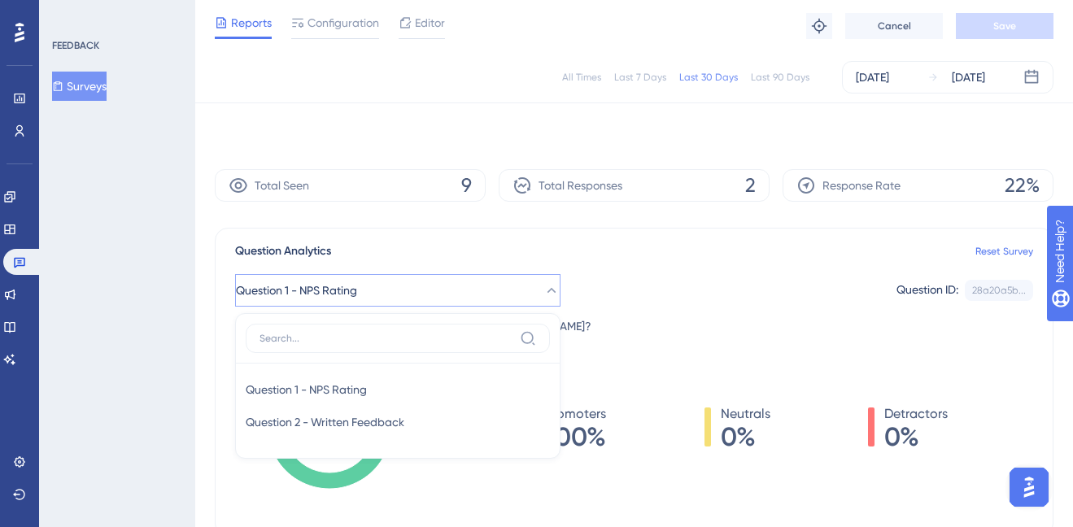
scroll to position [129, 0]
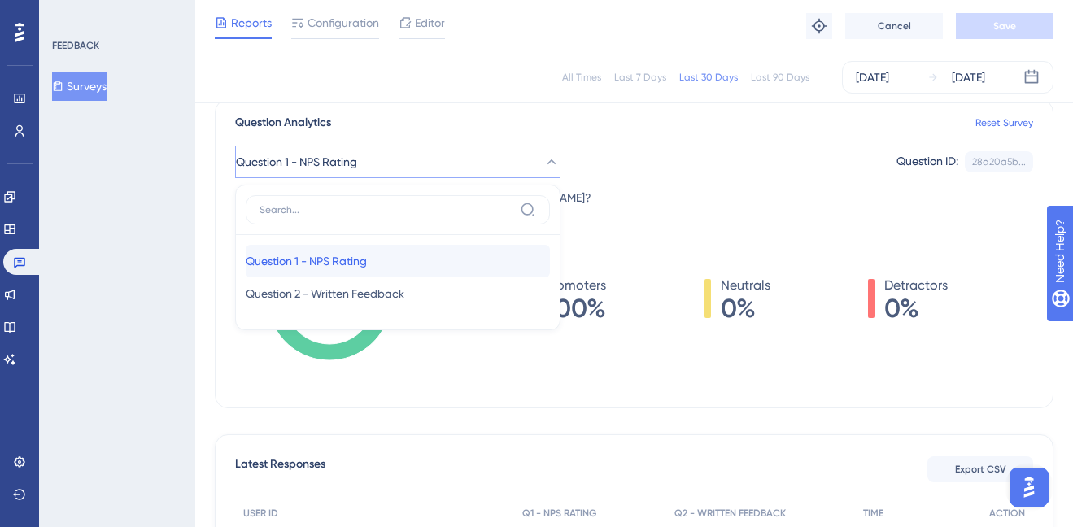
click at [433, 255] on div "Question 1 - NPS Rating Question 1 - NPS Rating" at bounding box center [398, 261] width 304 height 33
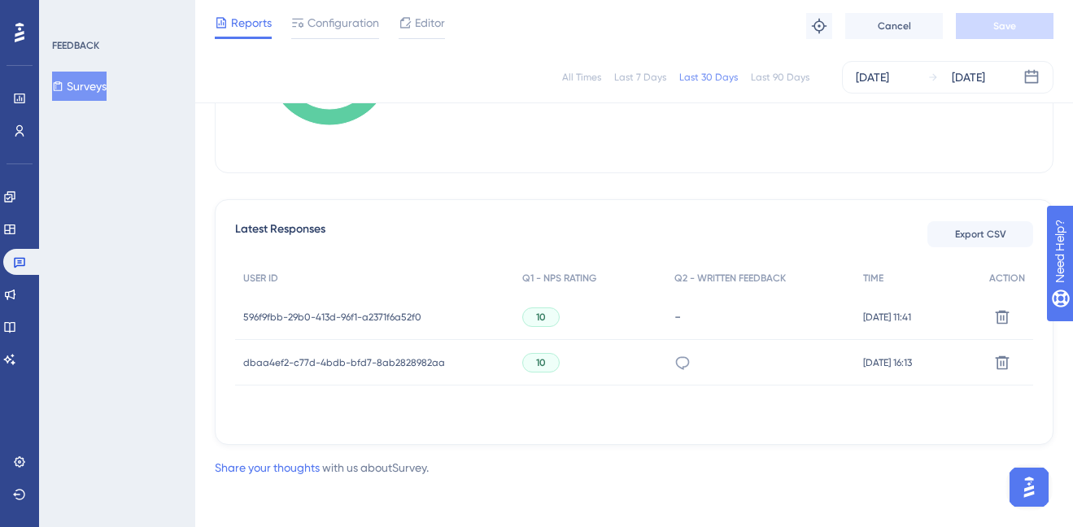
scroll to position [365, 0]
click at [997, 317] on icon at bounding box center [1002, 316] width 16 height 16
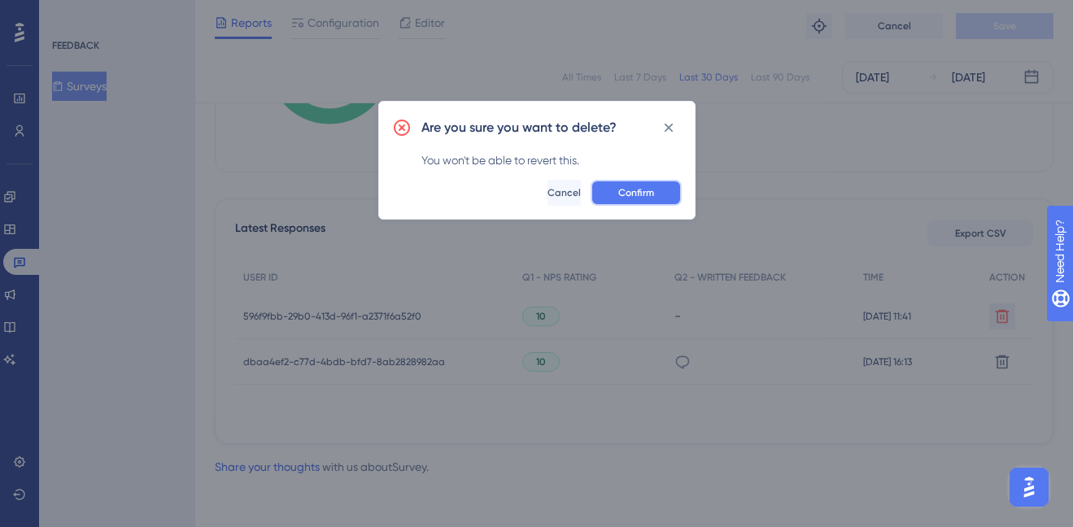
click at [630, 196] on span "Confirm" at bounding box center [636, 192] width 36 height 13
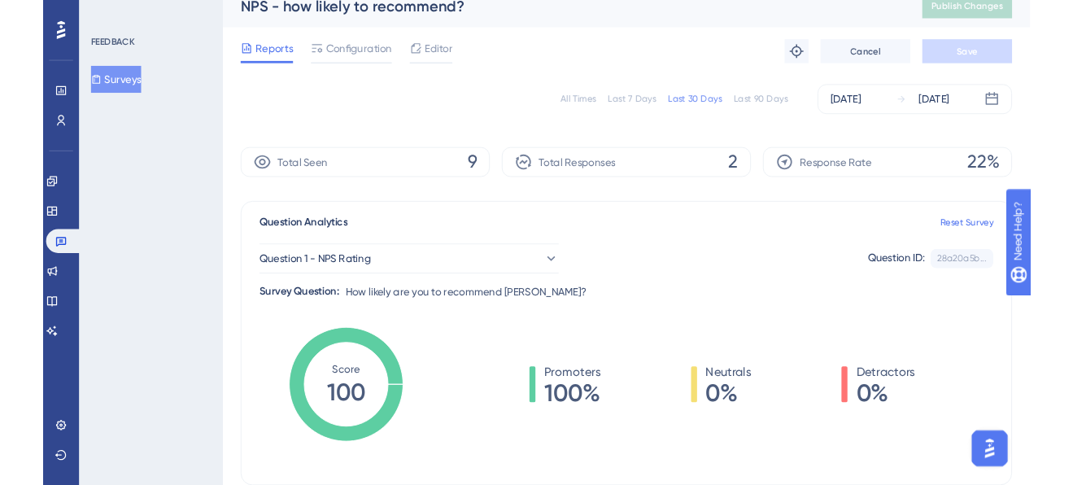
scroll to position [0, 0]
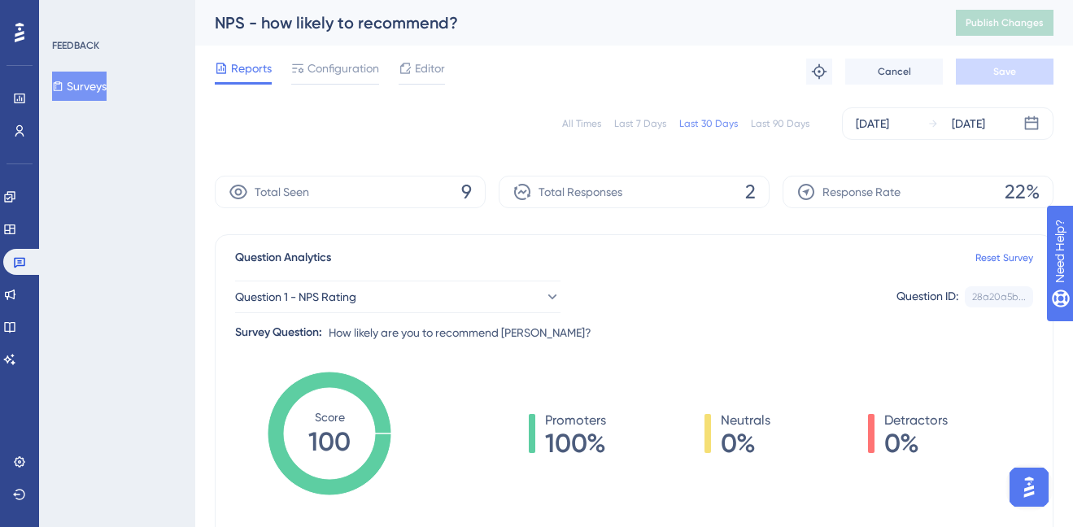
click at [464, 191] on span "9" at bounding box center [466, 192] width 11 height 26
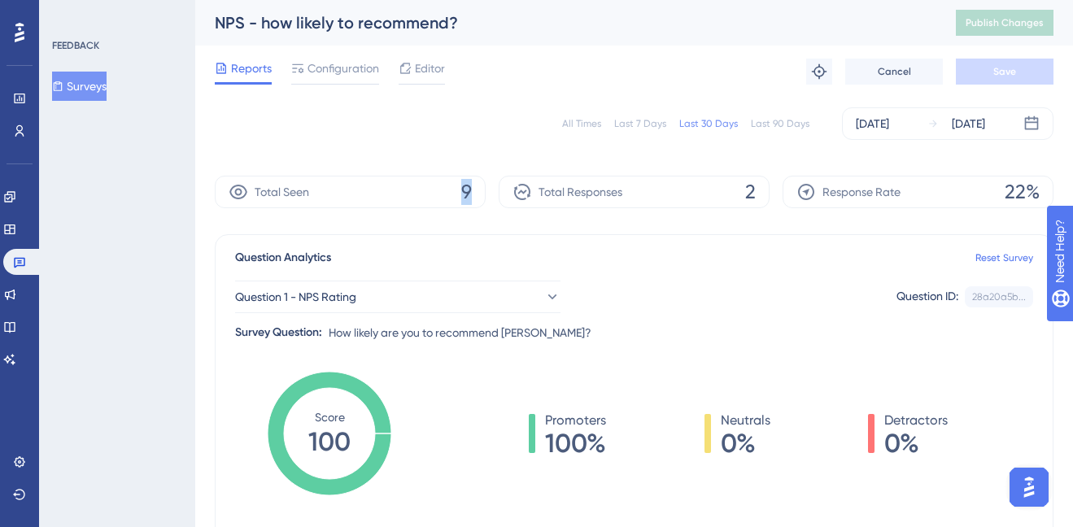
click at [464, 191] on span "9" at bounding box center [466, 192] width 11 height 26
